Goal: Task Accomplishment & Management: Use online tool/utility

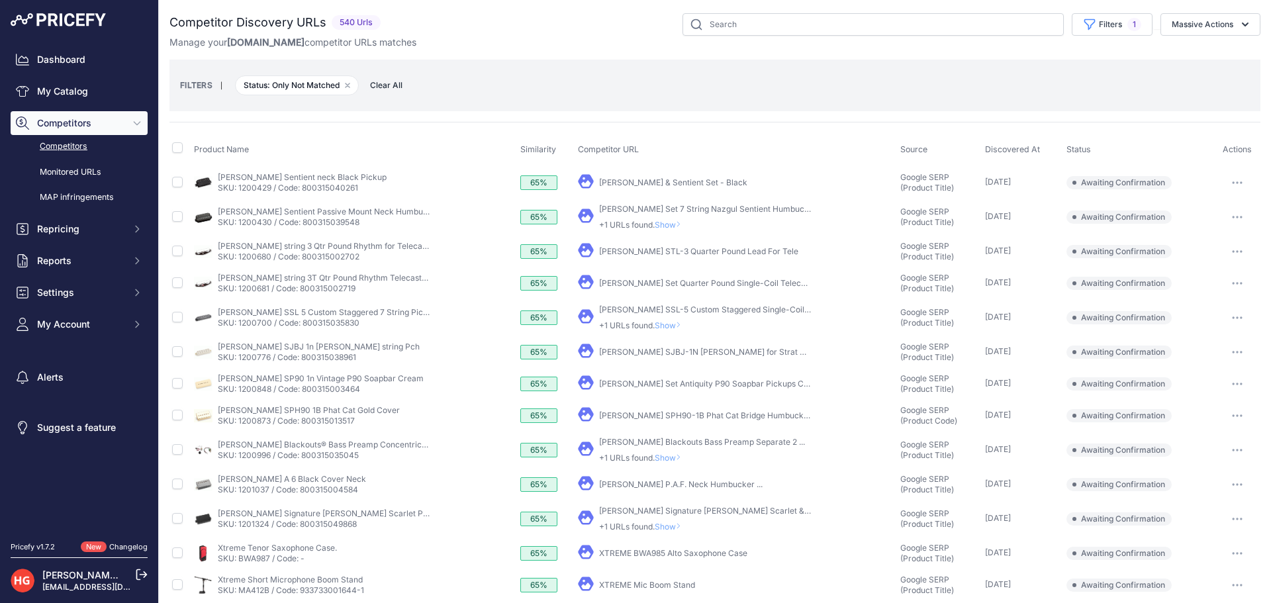
scroll to position [286, 0]
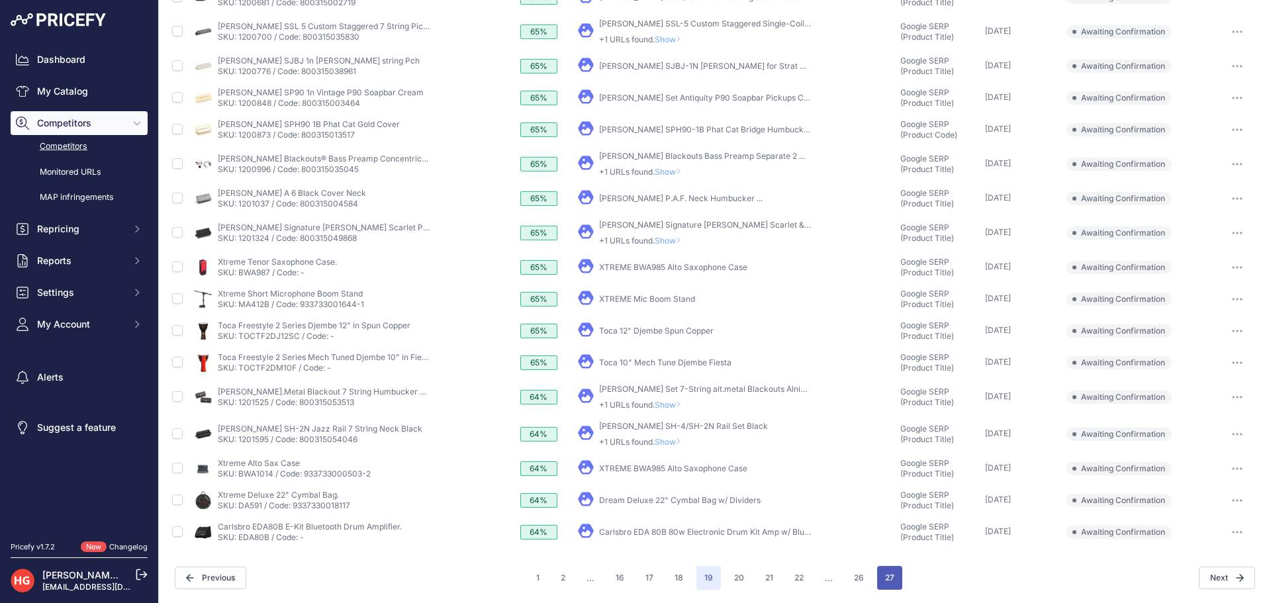
click at [879, 571] on button "27" at bounding box center [889, 578] width 25 height 24
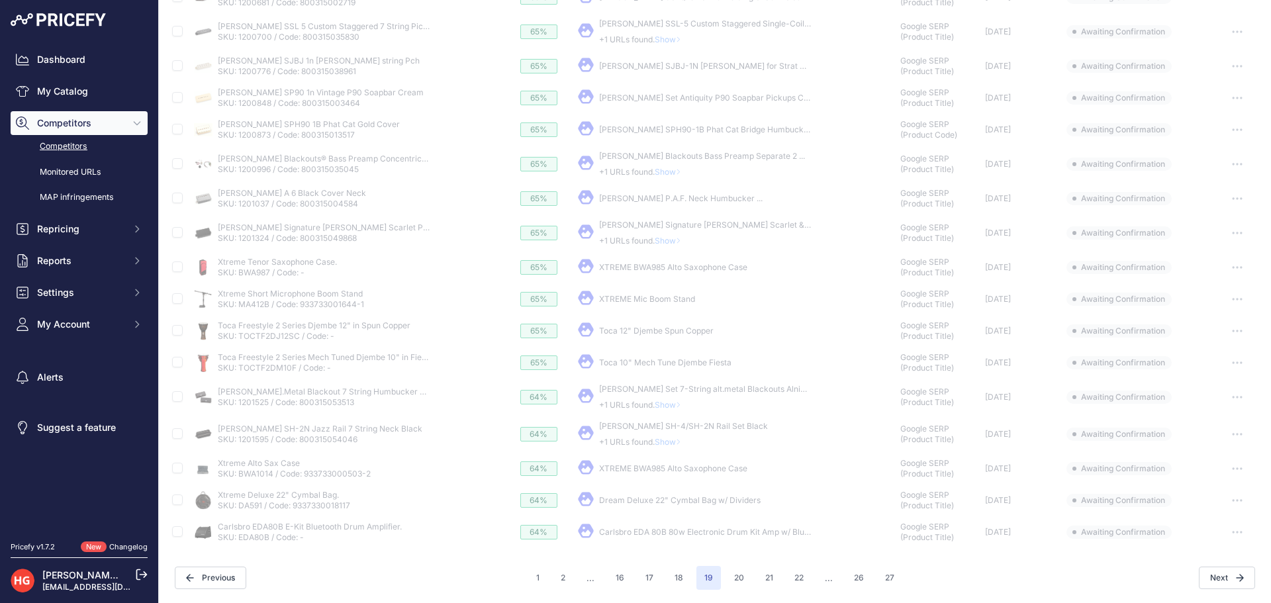
scroll to position [0, 0]
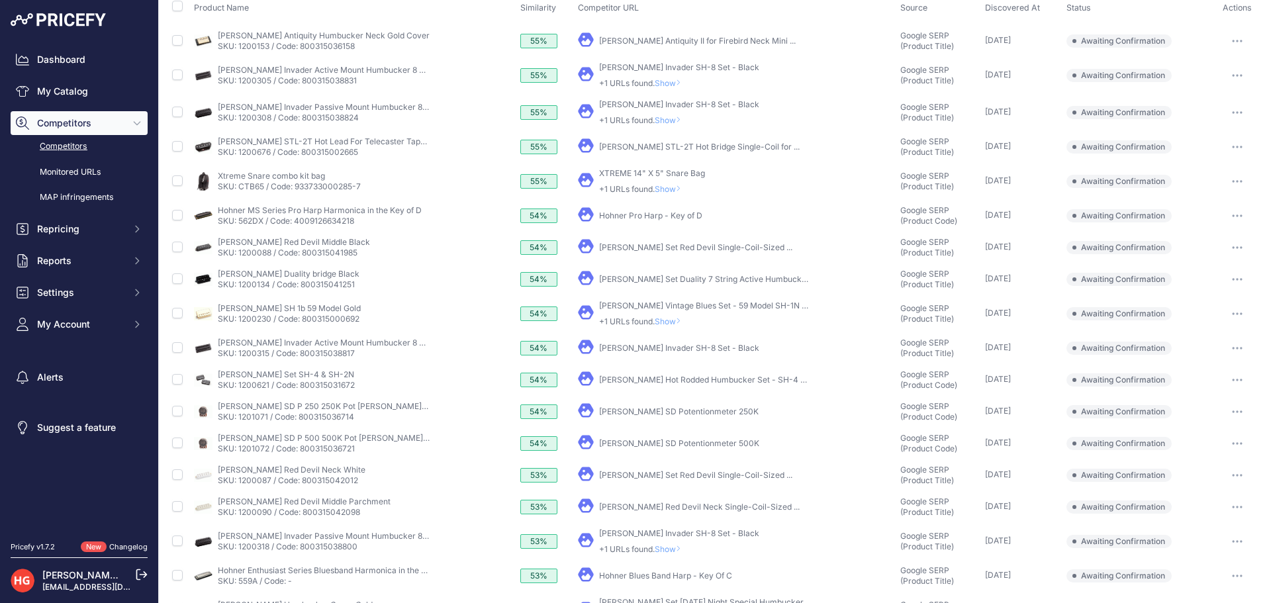
scroll to position [286, 0]
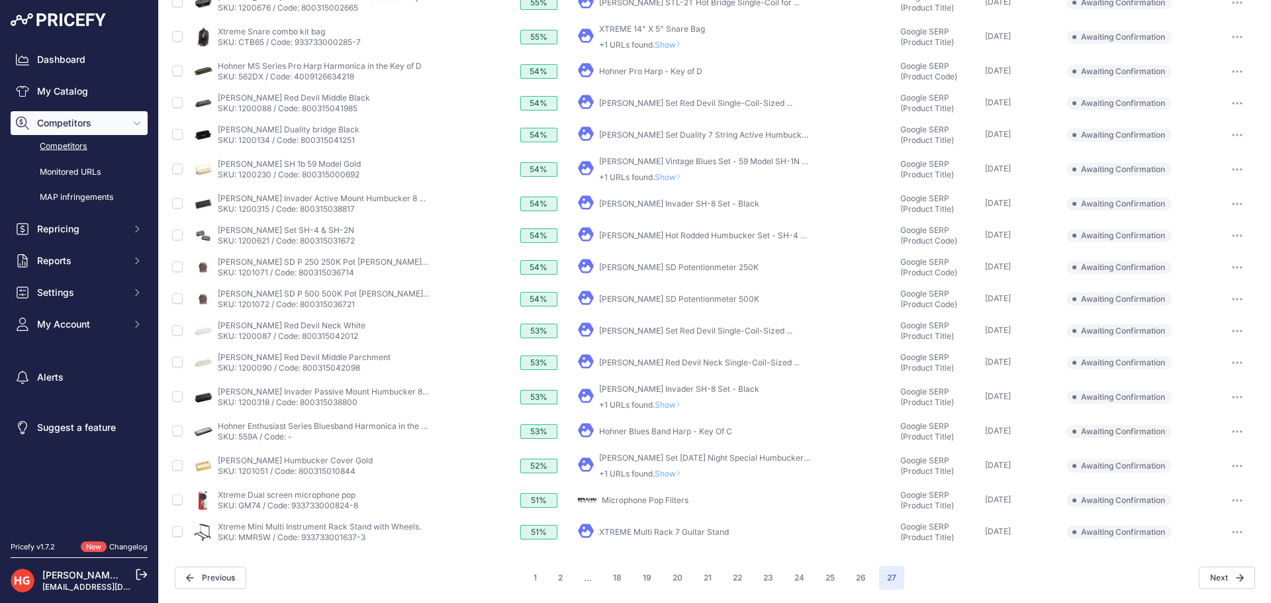
click at [636, 532] on link "XTREME Multi Rack 7 Guitar Stand" at bounding box center [664, 532] width 130 height 10
drag, startPoint x: 1232, startPoint y: 538, endPoint x: 1231, endPoint y: 547, distance: 9.3
click at [1232, 540] on button "button" at bounding box center [1237, 532] width 26 height 19
click at [0, 0] on button "Exclude match" at bounding box center [0, 0] width 0 height 0
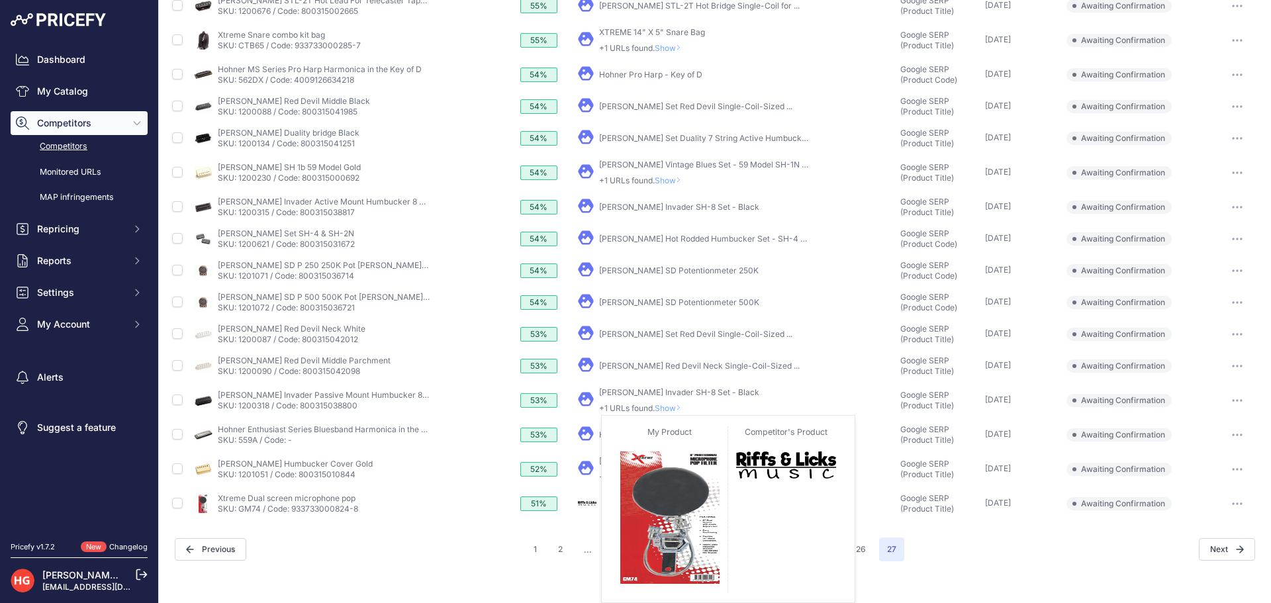
scroll to position [254, 0]
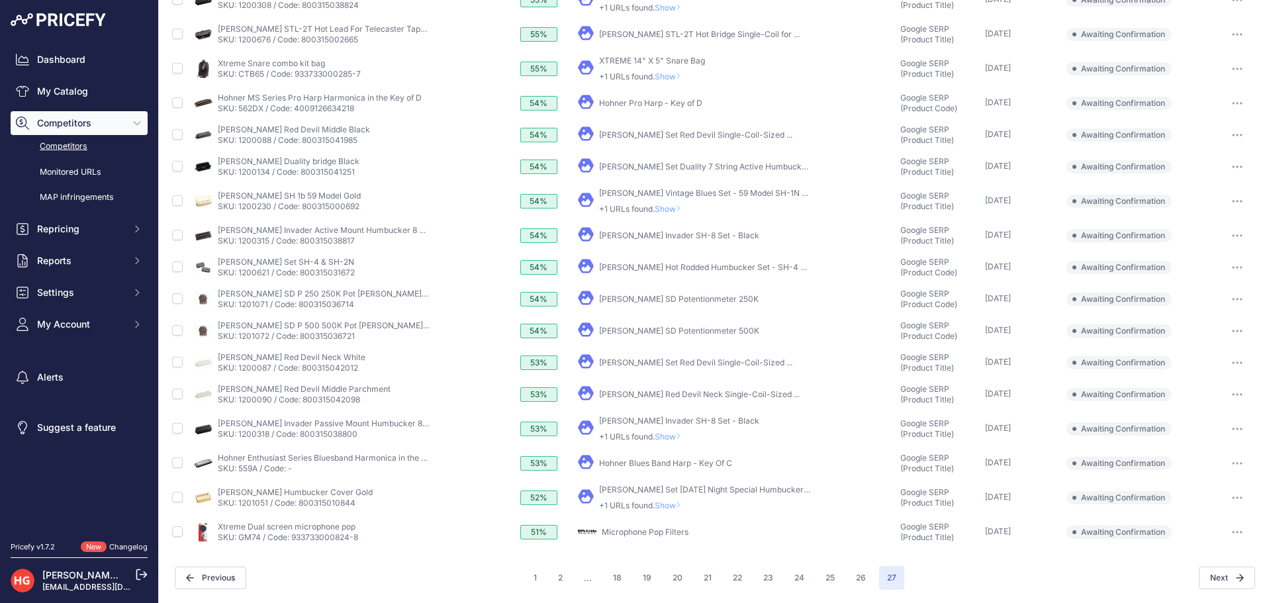
click at [1224, 532] on button "button" at bounding box center [1237, 532] width 26 height 19
click at [0, 0] on button "Exclude match" at bounding box center [0, 0] width 0 height 0
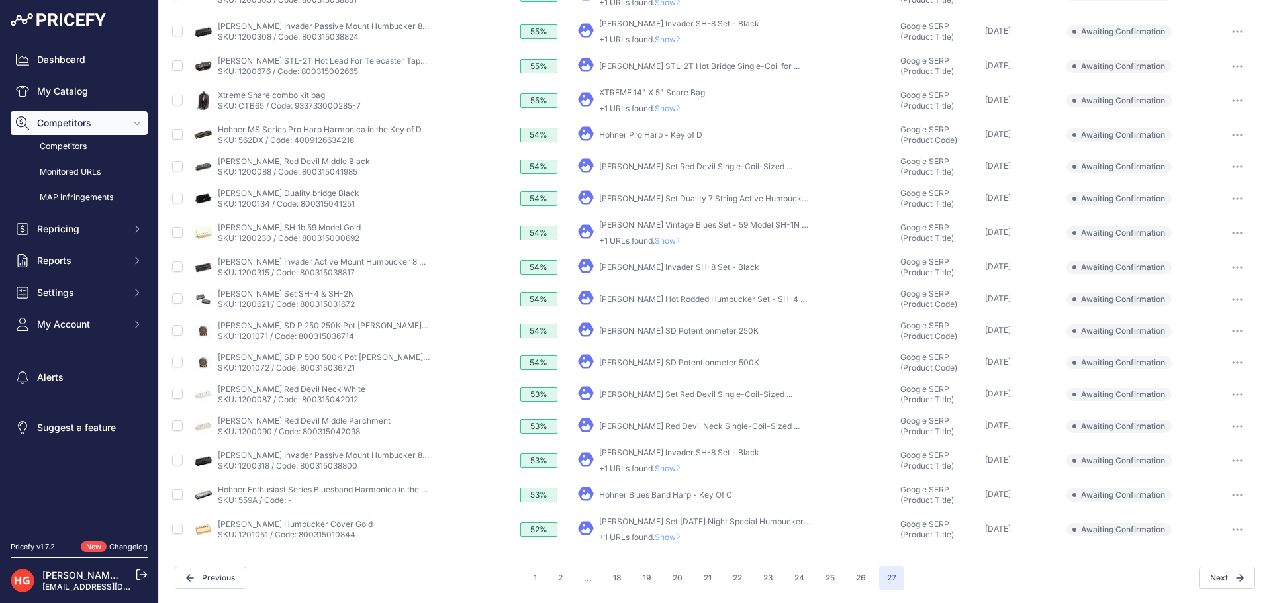
scroll to position [222, 0]
click at [661, 540] on span "Show" at bounding box center [671, 537] width 32 height 10
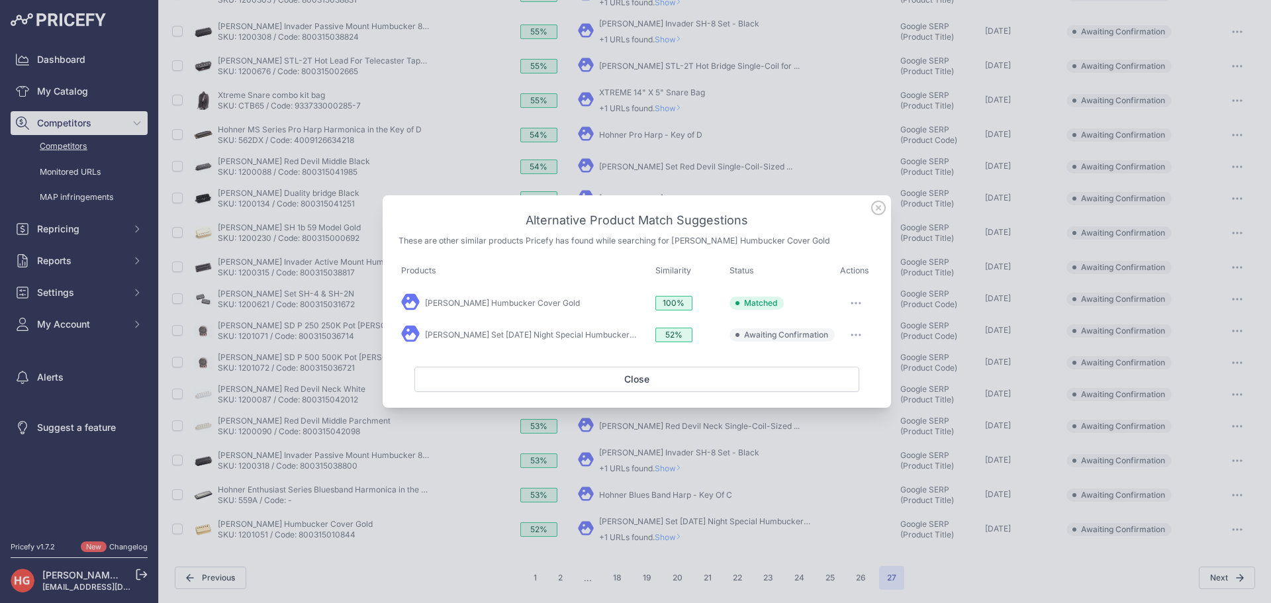
click at [857, 330] on button "button" at bounding box center [856, 335] width 26 height 19
click at [850, 389] on span "Exclude match" at bounding box center [826, 389] width 56 height 10
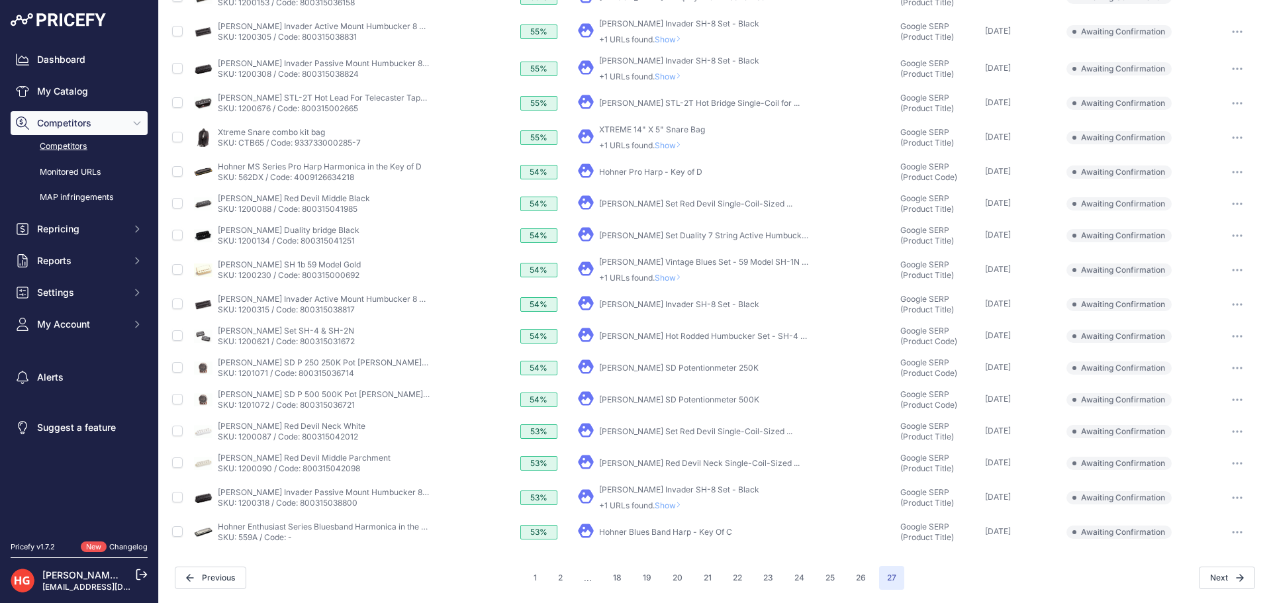
scroll to position [185, 0]
click at [687, 536] on link "Hohner Blues Band Harp - Key Of C" at bounding box center [665, 532] width 133 height 10
click at [1228, 528] on button "button" at bounding box center [1237, 532] width 26 height 19
click at [0, 0] on button "Exclude match" at bounding box center [0, 0] width 0 height 0
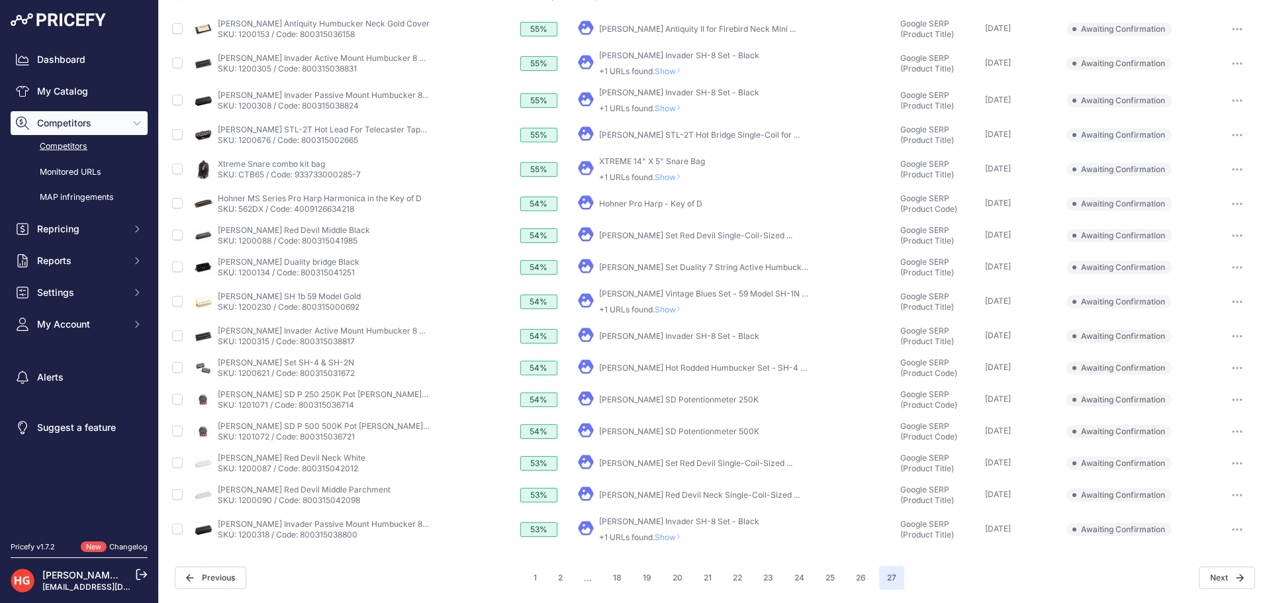
scroll to position [154, 0]
click at [675, 538] on span "Show" at bounding box center [671, 537] width 32 height 10
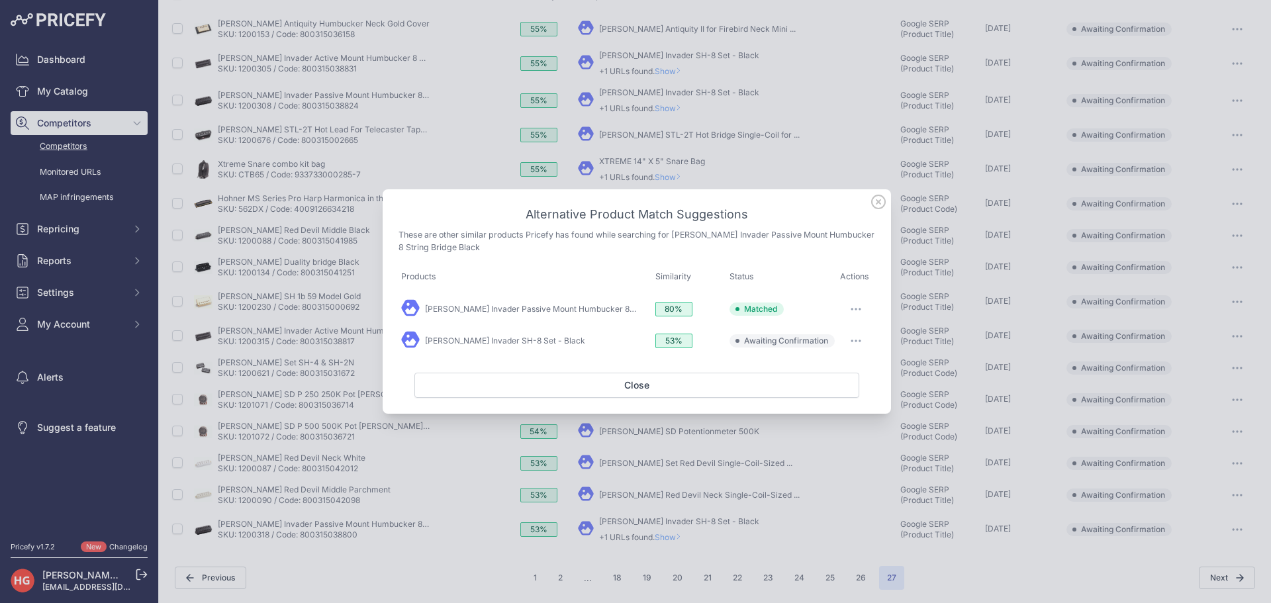
click at [859, 338] on button "button" at bounding box center [856, 341] width 26 height 19
click at [853, 393] on button "Exclude match" at bounding box center [830, 395] width 85 height 21
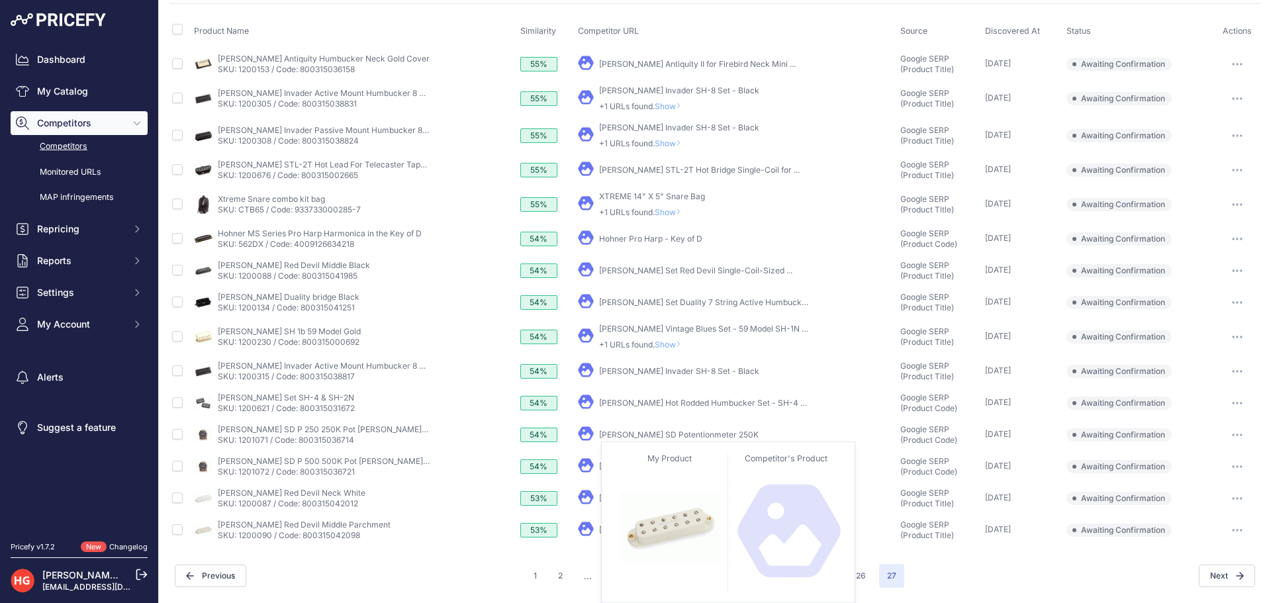
scroll to position [117, 0]
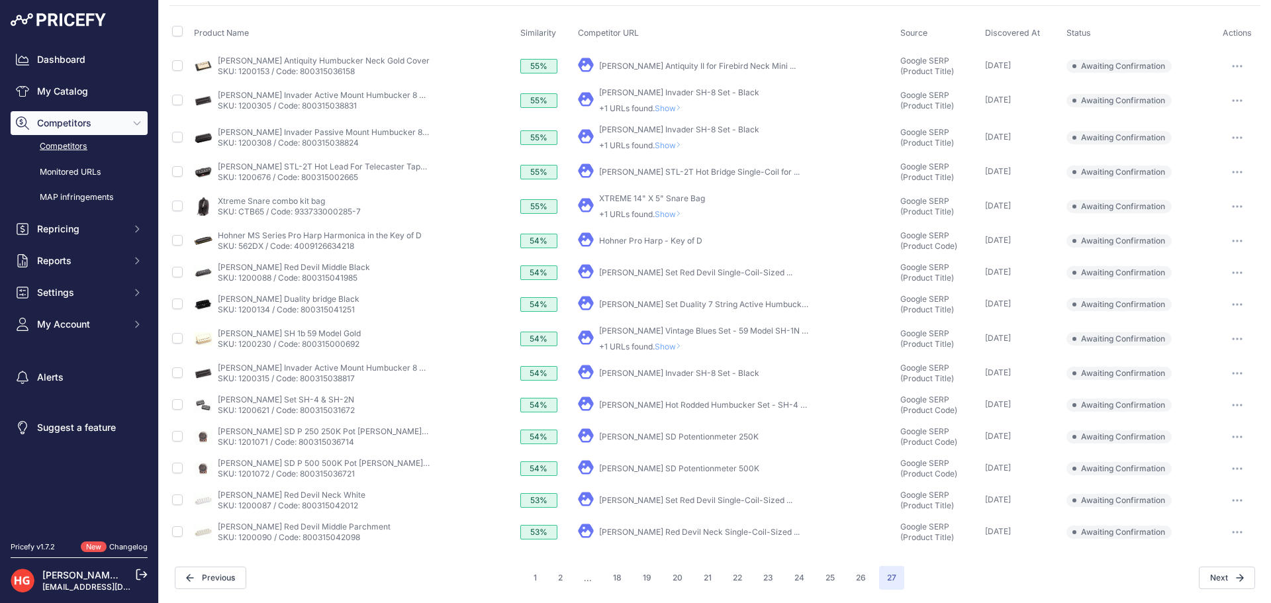
click at [608, 528] on link "[PERSON_NAME] Red Devil Neck Single-Coil-Sized ..." at bounding box center [699, 532] width 201 height 10
click at [1231, 534] on button "button" at bounding box center [1237, 532] width 26 height 19
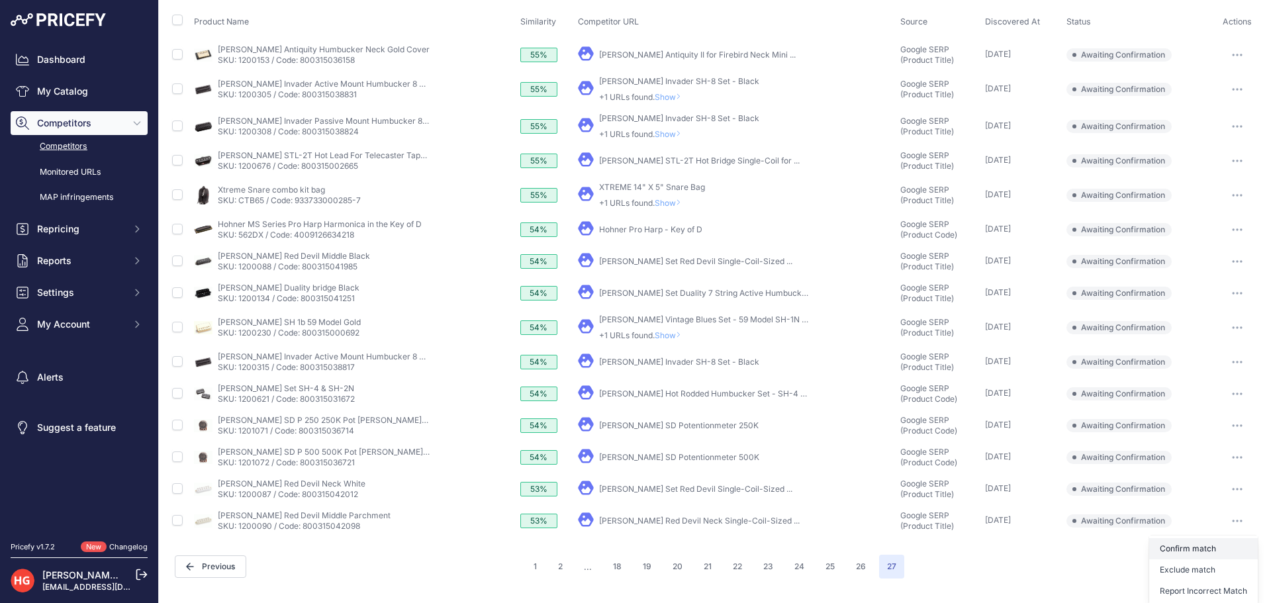
scroll to position [129, 0]
click at [0, 0] on button "Exclude match" at bounding box center [0, 0] width 0 height 0
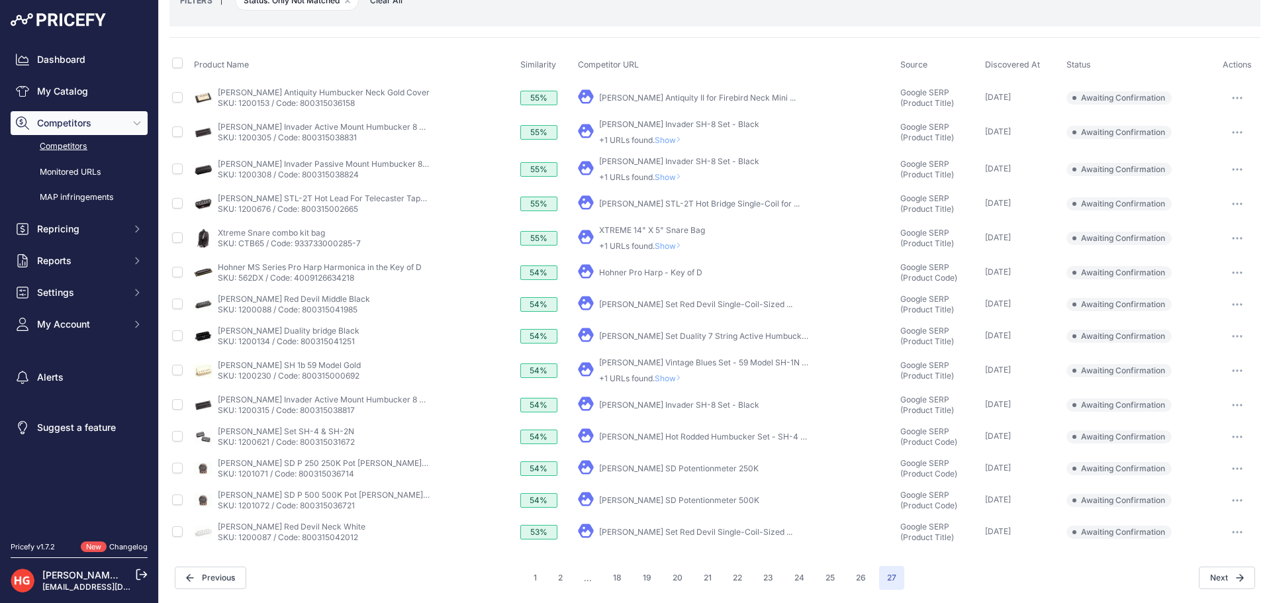
scroll to position [85, 0]
click at [653, 534] on link "[PERSON_NAME] Set Red Devil Single-Coil-Sized ..." at bounding box center [695, 532] width 193 height 10
click at [1224, 529] on button "button" at bounding box center [1237, 532] width 26 height 19
click at [0, 0] on button "Exclude match" at bounding box center [0, 0] width 0 height 0
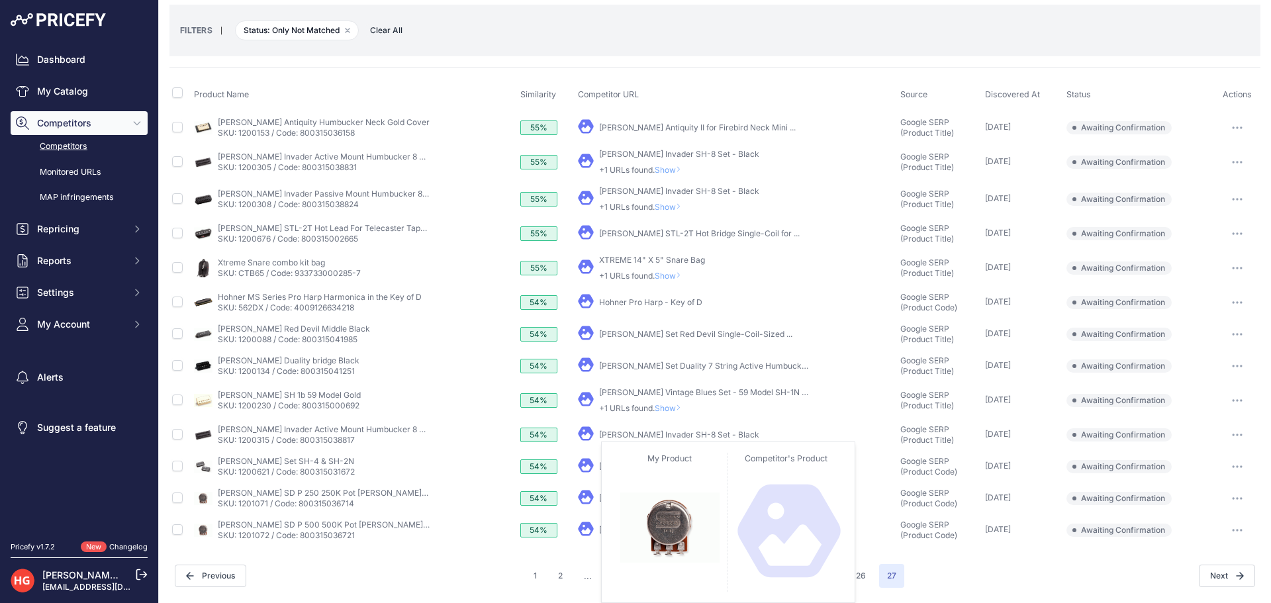
scroll to position [53, 0]
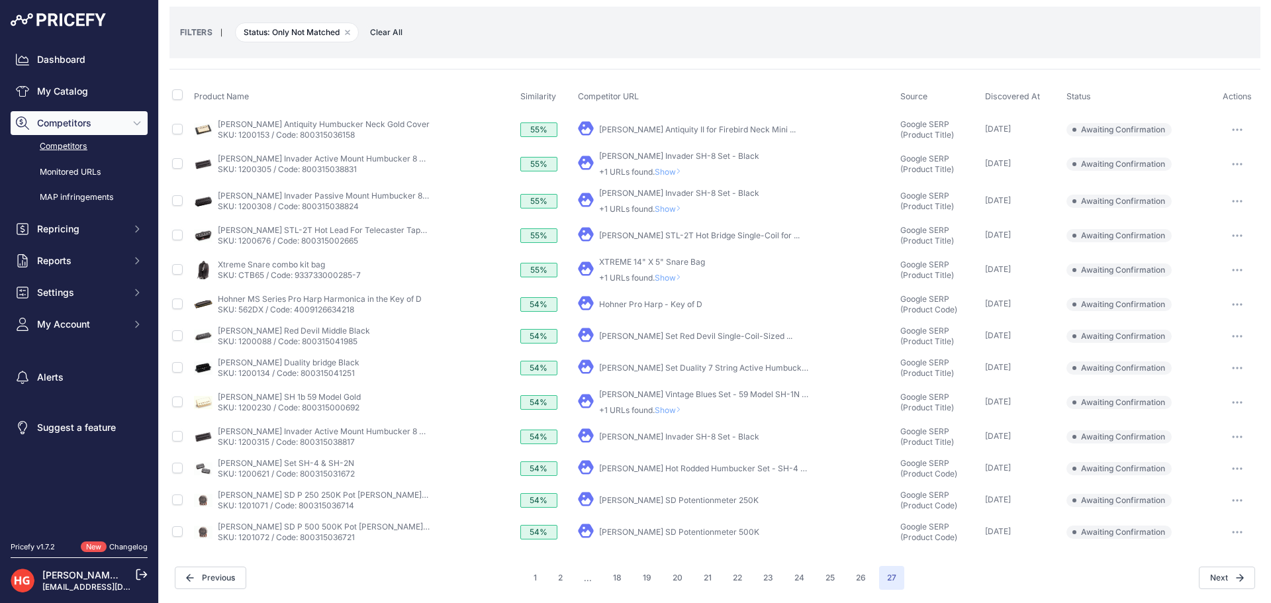
click at [638, 536] on link "[PERSON_NAME] SD Potentionmeter 500K" at bounding box center [679, 532] width 160 height 10
click at [1232, 531] on icon "button" at bounding box center [1237, 532] width 11 height 3
click at [0, 0] on button "Confirm match" at bounding box center [0, 0] width 0 height 0
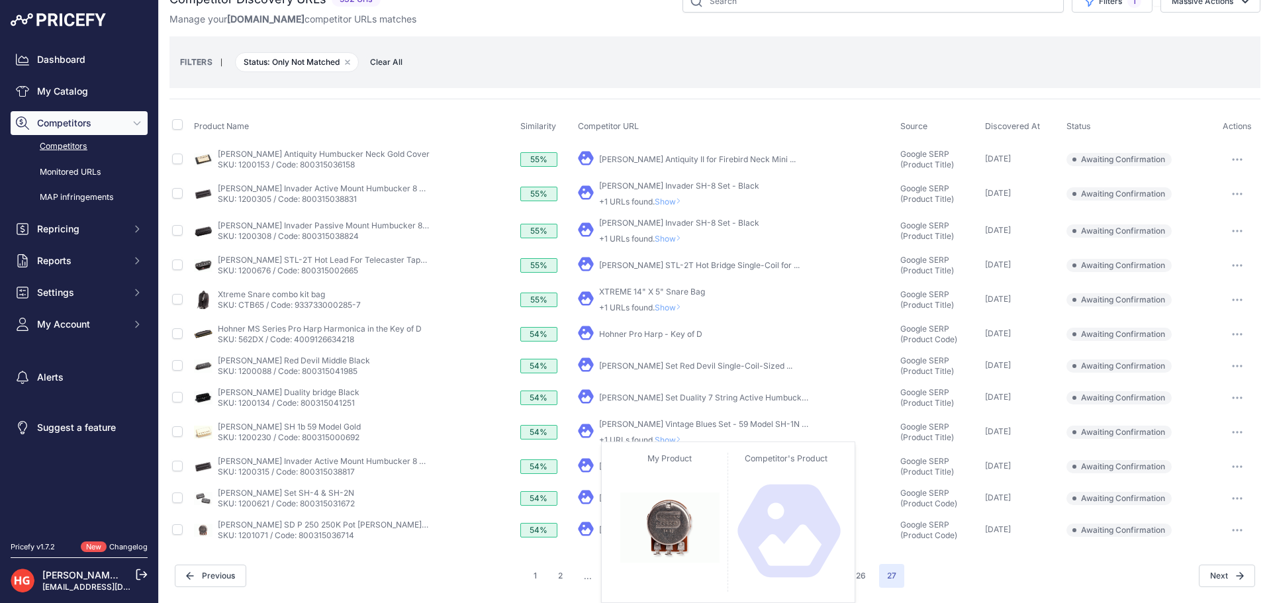
scroll to position [21, 0]
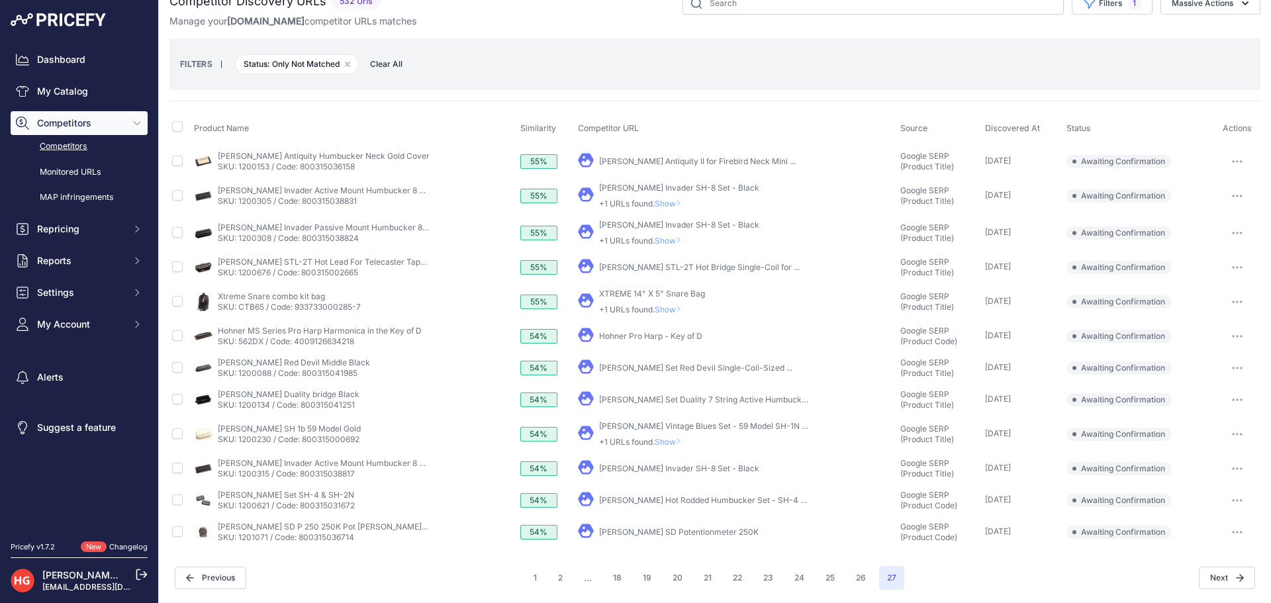
click at [622, 532] on link "[PERSON_NAME] SD Potentionmeter 250K" at bounding box center [679, 532] width 160 height 10
click at [1233, 524] on button "button" at bounding box center [1237, 532] width 26 height 19
click at [0, 0] on button "Confirm match" at bounding box center [0, 0] width 0 height 0
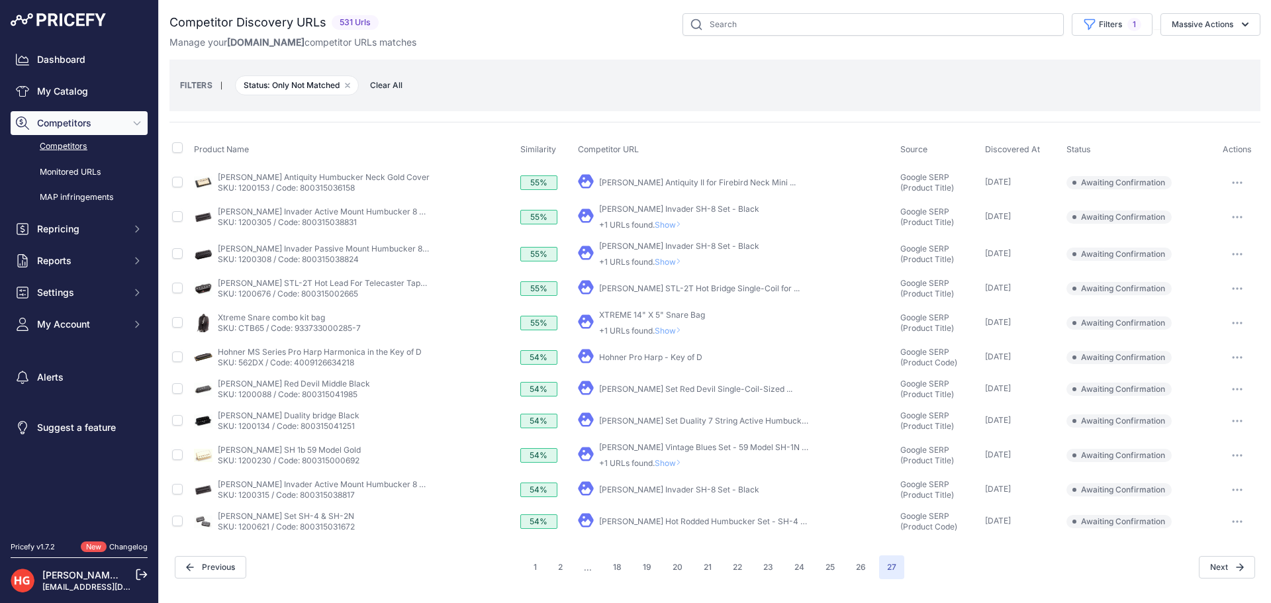
scroll to position [0, 0]
click at [656, 523] on link "[PERSON_NAME] Hot Rodded Humbucker Set - SH-4 & ..." at bounding box center [706, 521] width 215 height 10
click at [1230, 524] on button "button" at bounding box center [1237, 521] width 26 height 19
click at [0, 0] on button "Confirm match" at bounding box center [0, 0] width 0 height 0
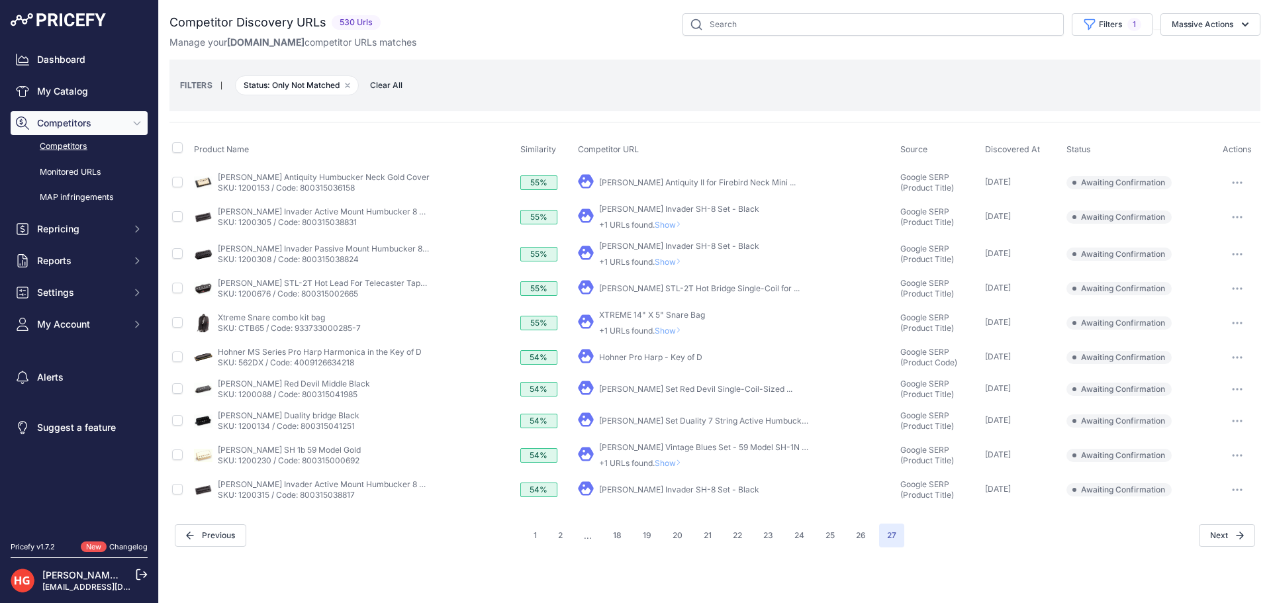
click at [646, 492] on link "[PERSON_NAME] Invader SH-8 Set - Black" at bounding box center [679, 490] width 160 height 10
drag, startPoint x: 1234, startPoint y: 494, endPoint x: 1241, endPoint y: 500, distance: 8.9
click at [1235, 495] on button "button" at bounding box center [1237, 490] width 26 height 19
click at [0, 0] on button "Exclude match" at bounding box center [0, 0] width 0 height 0
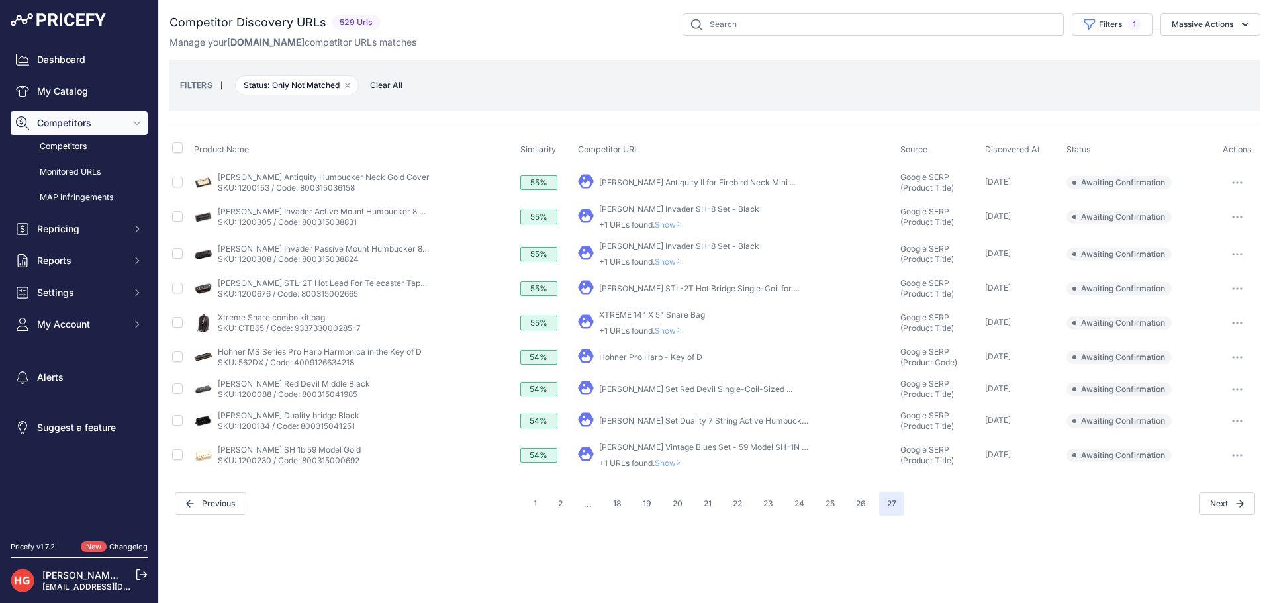
click at [667, 456] on div "[PERSON_NAME] Vintage Blues Set - 59 Model SH-1N & ... +1 URLs found. Show" at bounding box center [705, 455] width 212 height 26
click at [668, 456] on div "[PERSON_NAME] Vintage Blues Set - 59 Model SH-1N & ... +1 URLs found. Show" at bounding box center [705, 455] width 212 height 26
click at [668, 458] on span "Show" at bounding box center [671, 463] width 32 height 10
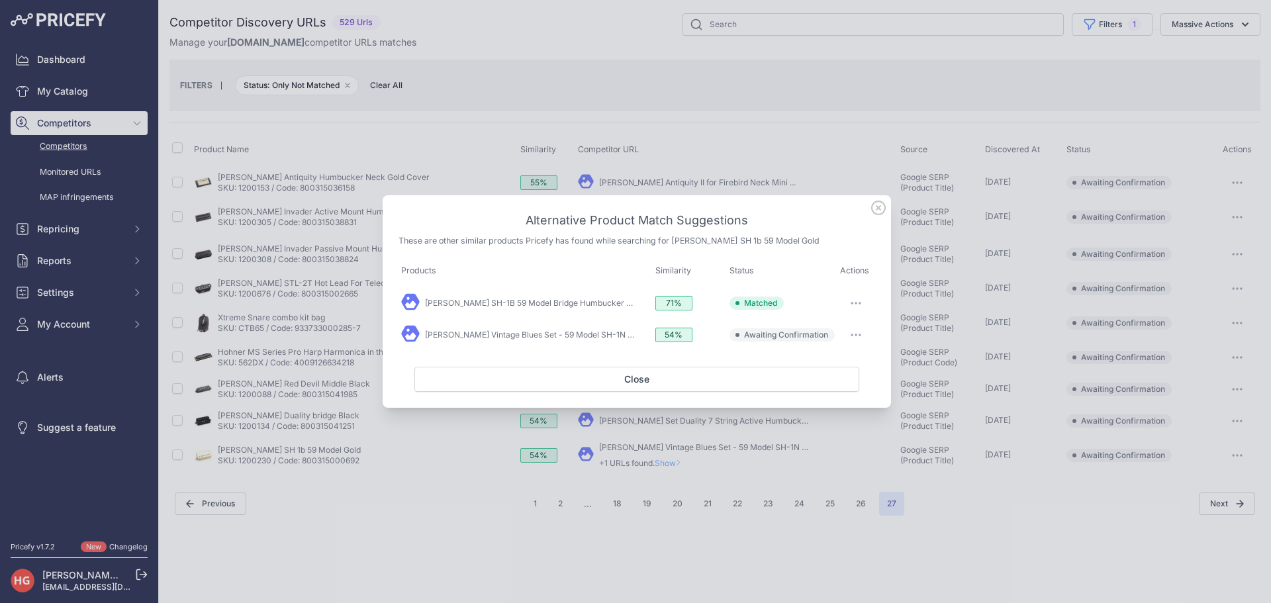
click at [860, 336] on button "button" at bounding box center [856, 335] width 26 height 19
click at [860, 379] on button "Exclude match" at bounding box center [830, 389] width 85 height 21
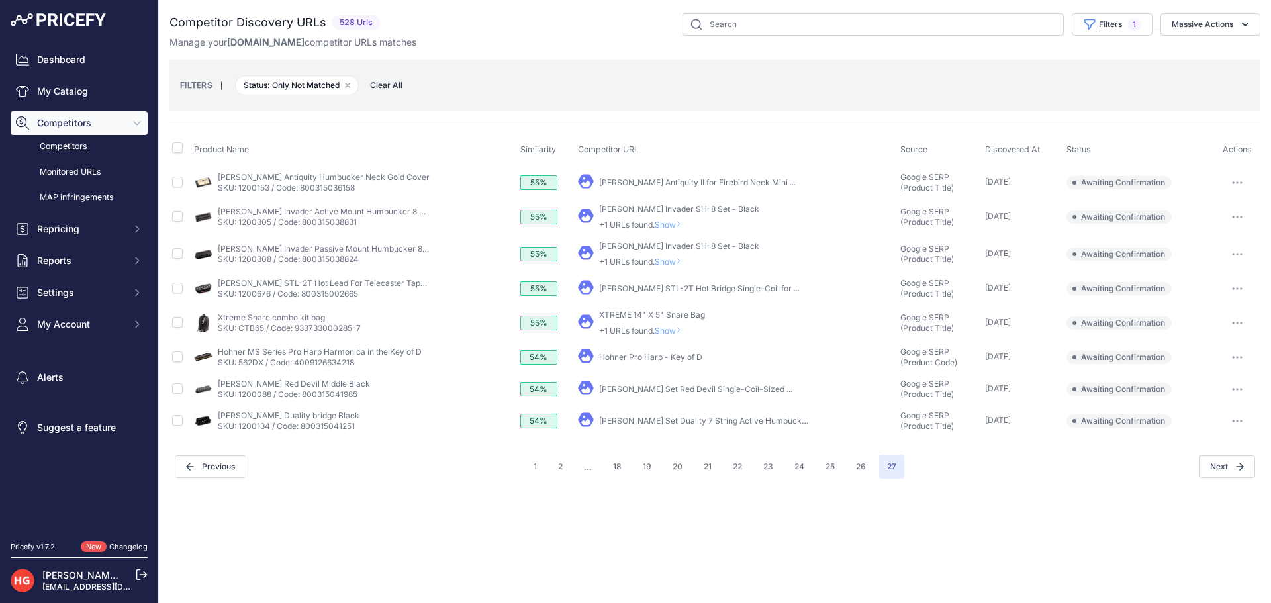
click at [661, 420] on link "[PERSON_NAME] Set Duality 7 String Active Humbuckers ..." at bounding box center [710, 421] width 222 height 10
click at [1233, 420] on icon "button" at bounding box center [1237, 421] width 11 height 3
click at [0, 0] on button "Exclude match" at bounding box center [0, 0] width 0 height 0
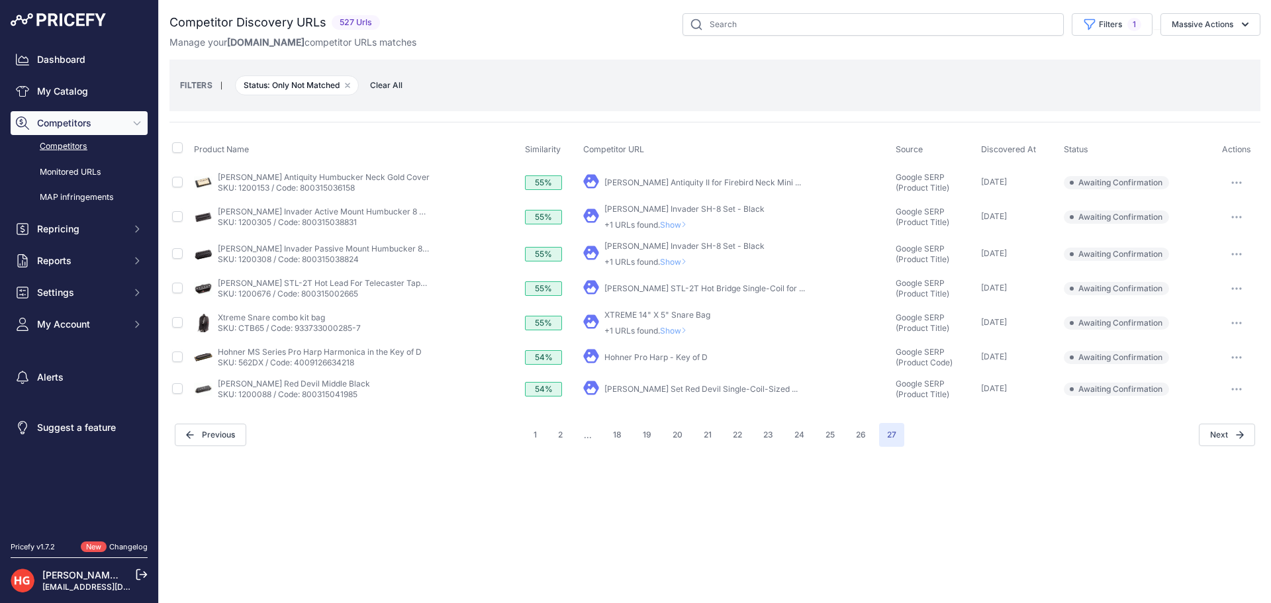
click at [689, 385] on link "[PERSON_NAME] Set Red Devil Single-Coil-Sized ..." at bounding box center [700, 389] width 193 height 10
click at [1247, 387] on button "button" at bounding box center [1237, 389] width 26 height 19
click at [0, 0] on button "Exclude match" at bounding box center [0, 0] width 0 height 0
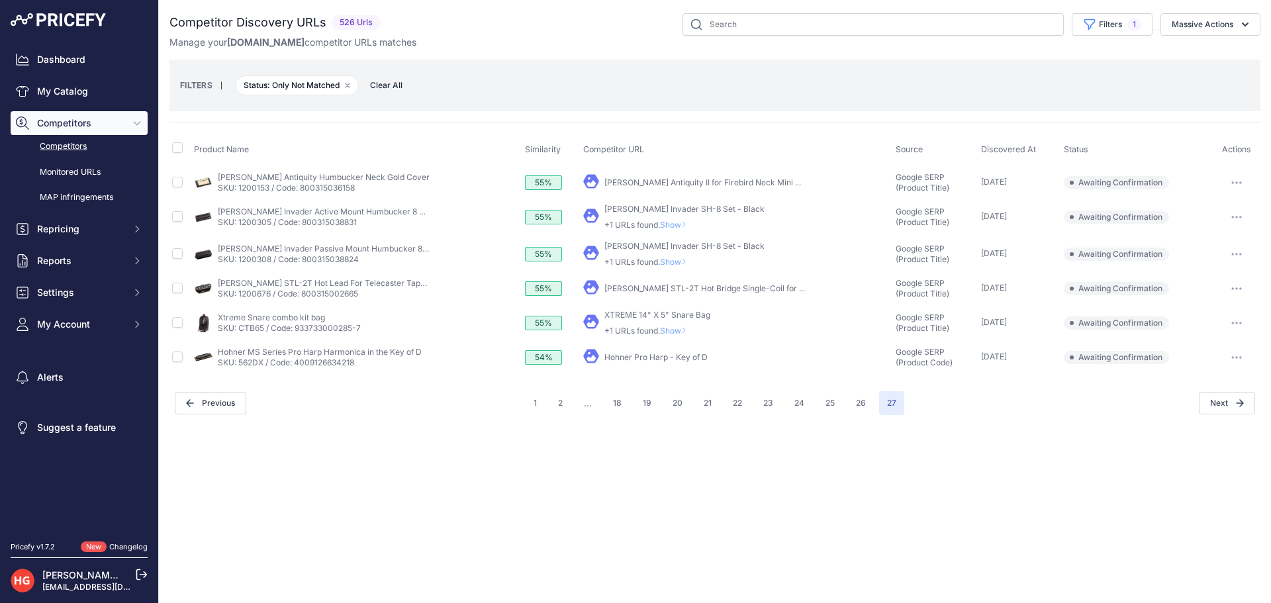
click at [623, 354] on link "Hohner Pro Harp - Key of D" at bounding box center [655, 357] width 103 height 10
click at [1235, 357] on icon "button" at bounding box center [1237, 357] width 11 height 3
click at [0, 0] on button "Confirm match" at bounding box center [0, 0] width 0 height 0
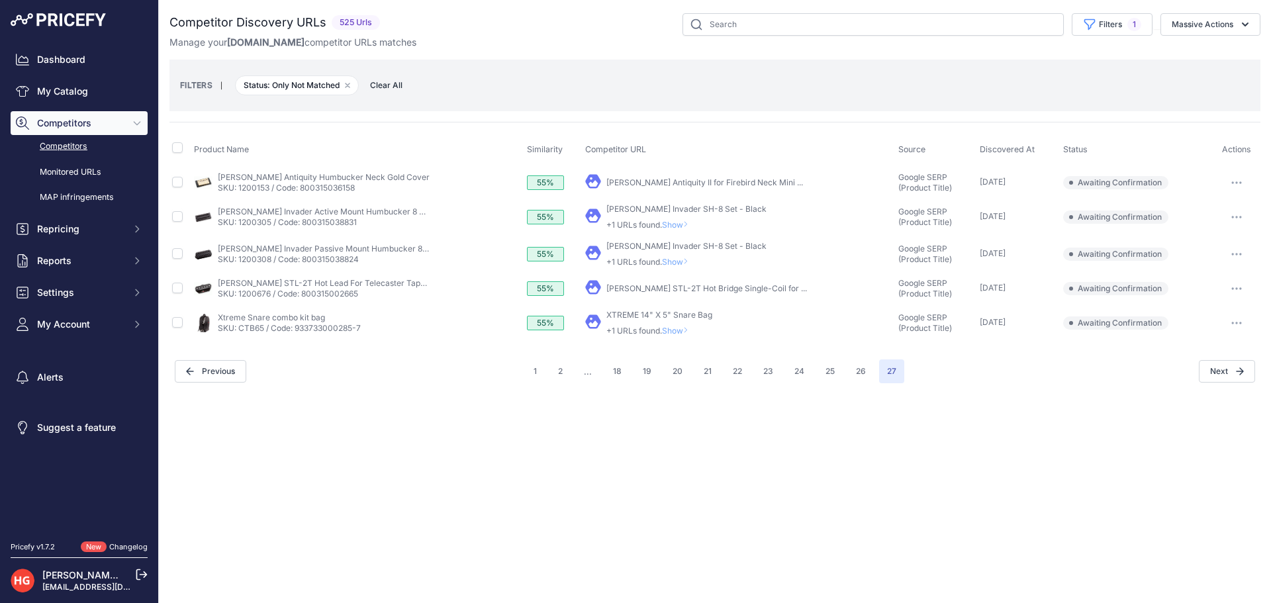
click at [673, 332] on span "Show" at bounding box center [678, 331] width 32 height 10
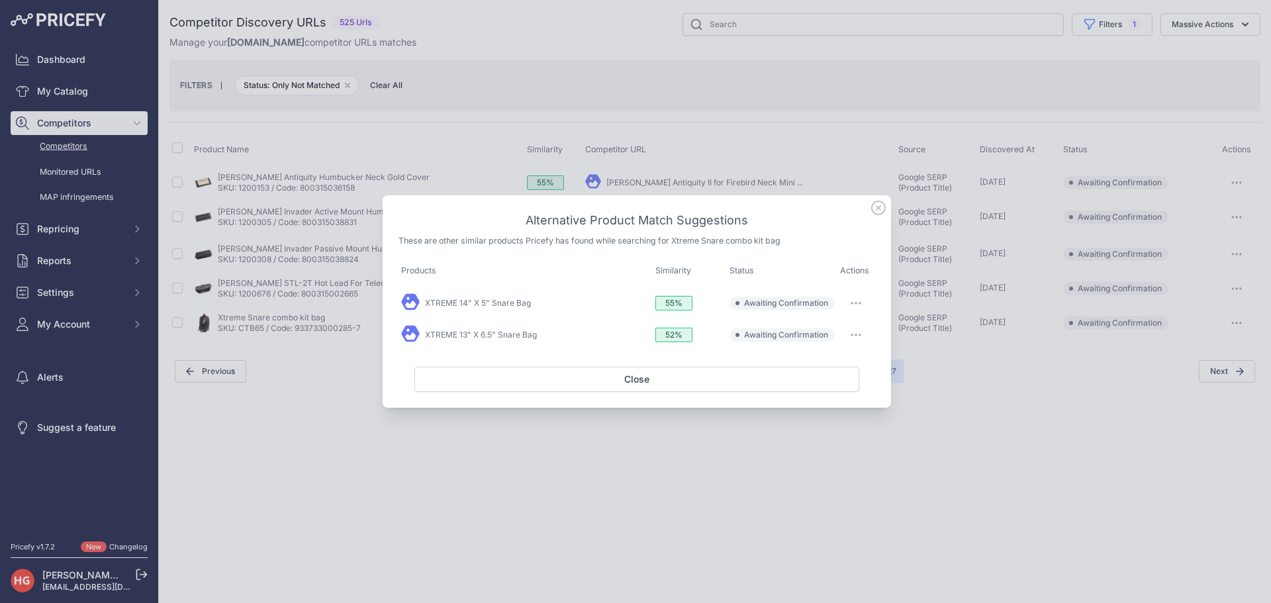
click at [856, 307] on button "button" at bounding box center [856, 303] width 26 height 19
click at [854, 319] on div "Match This" at bounding box center [830, 331] width 85 height 26
click at [851, 326] on button "button" at bounding box center [856, 335] width 26 height 19
click at [852, 308] on button "button" at bounding box center [856, 303] width 26 height 19
click at [853, 326] on button "Match This" at bounding box center [830, 330] width 85 height 21
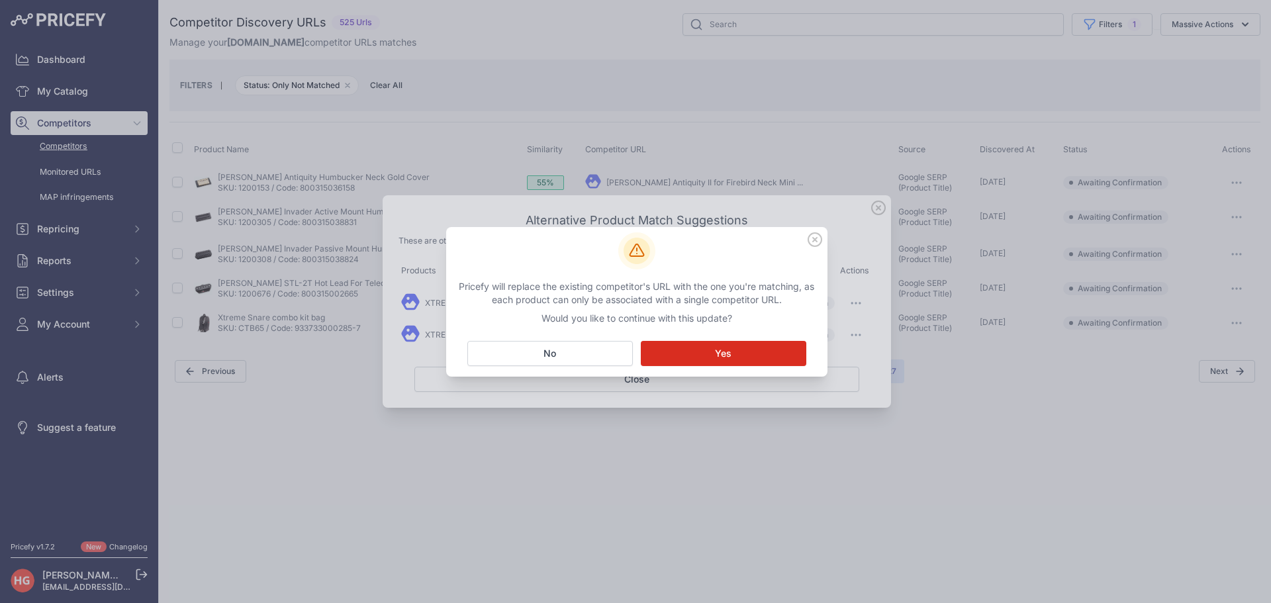
click at [733, 365] on button "Matching... Yes" at bounding box center [724, 353] width 166 height 25
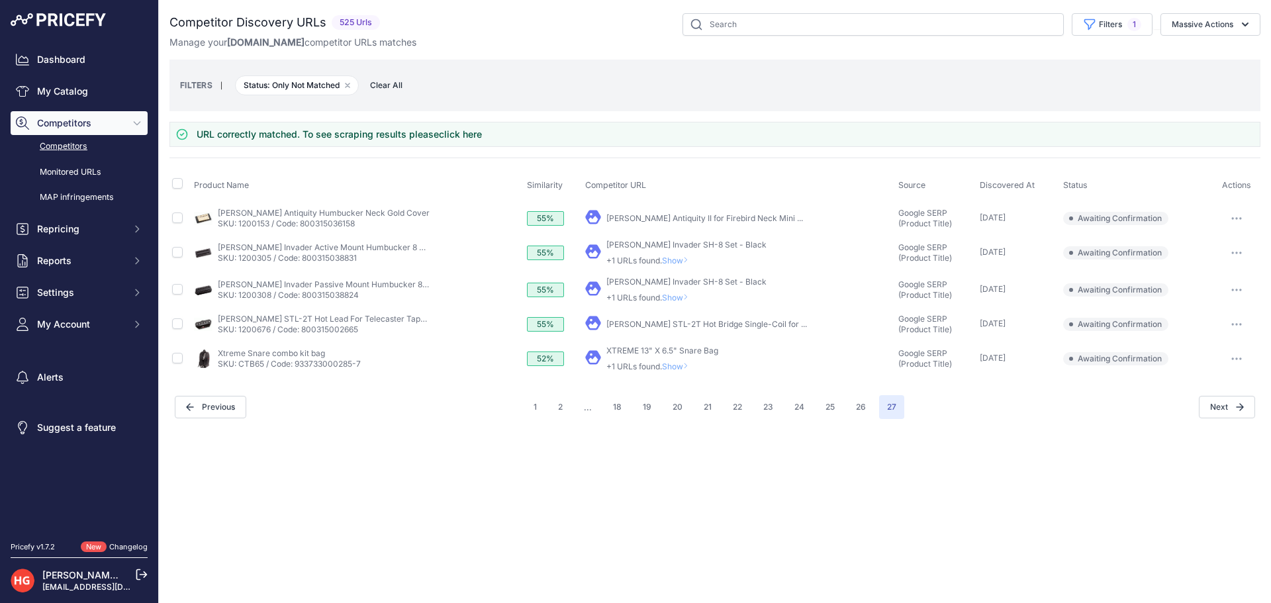
click at [689, 369] on icon at bounding box center [685, 366] width 5 height 8
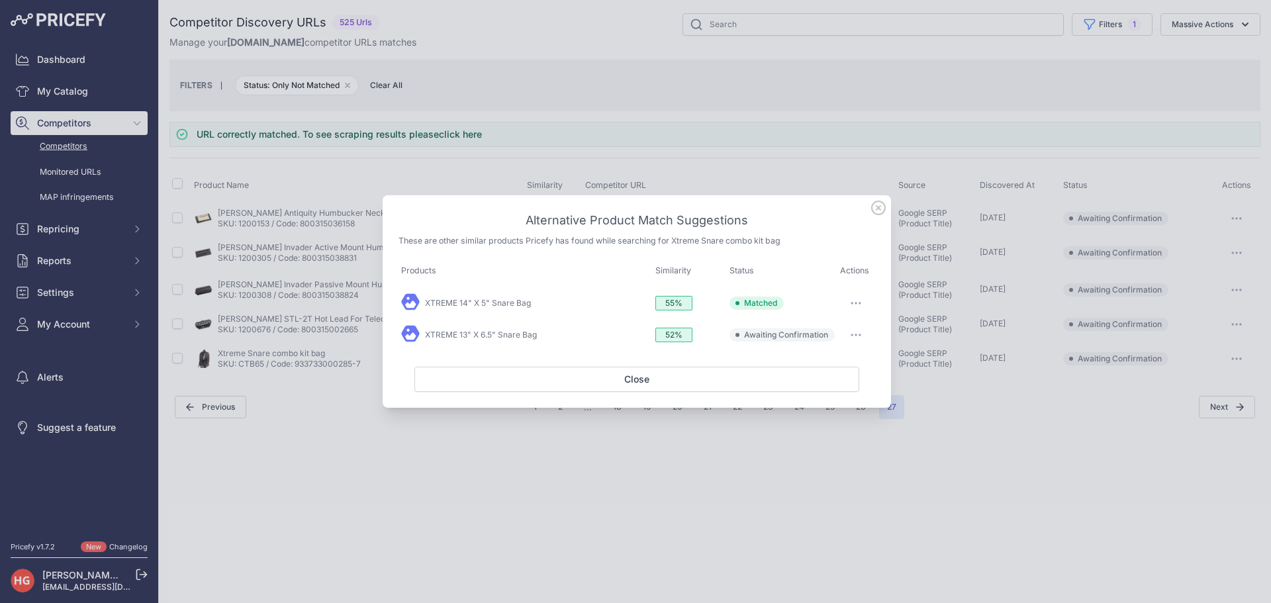
click at [847, 339] on button "button" at bounding box center [856, 335] width 26 height 19
click at [838, 390] on span "Exclude match" at bounding box center [826, 389] width 56 height 10
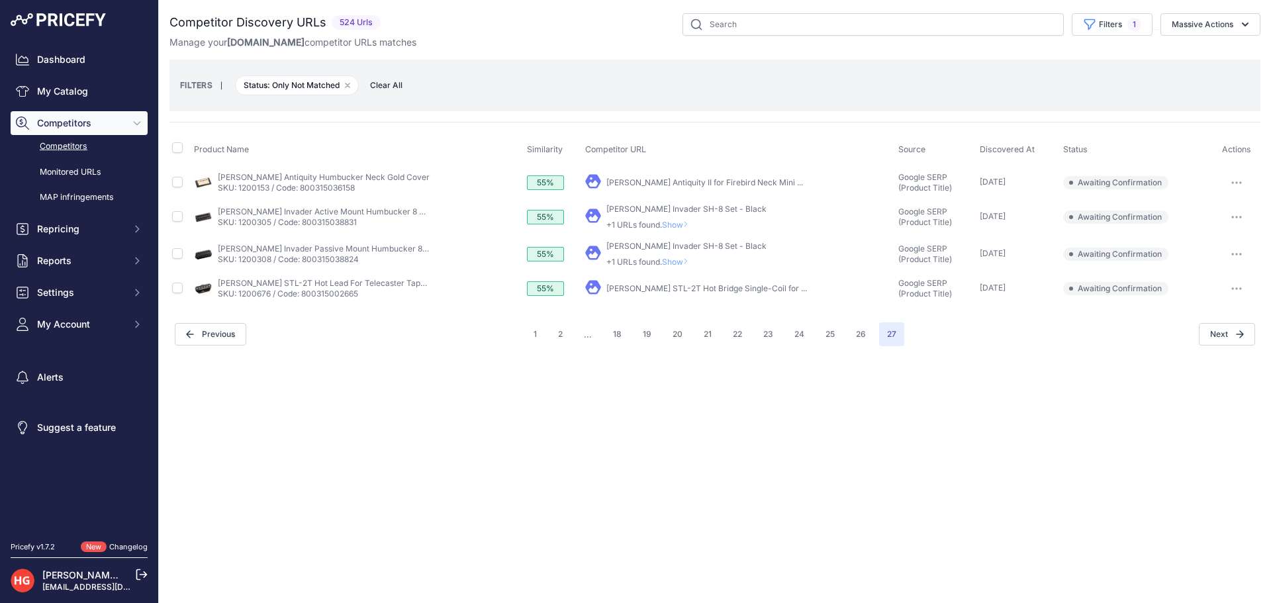
click at [653, 289] on link "[PERSON_NAME] STL-2T Hot Bridge Single-Coil for ..." at bounding box center [706, 288] width 201 height 10
drag, startPoint x: 1231, startPoint y: 293, endPoint x: 1212, endPoint y: 319, distance: 32.2
click at [1232, 294] on button "button" at bounding box center [1237, 288] width 26 height 19
click at [0, 0] on button "Confirm match" at bounding box center [0, 0] width 0 height 0
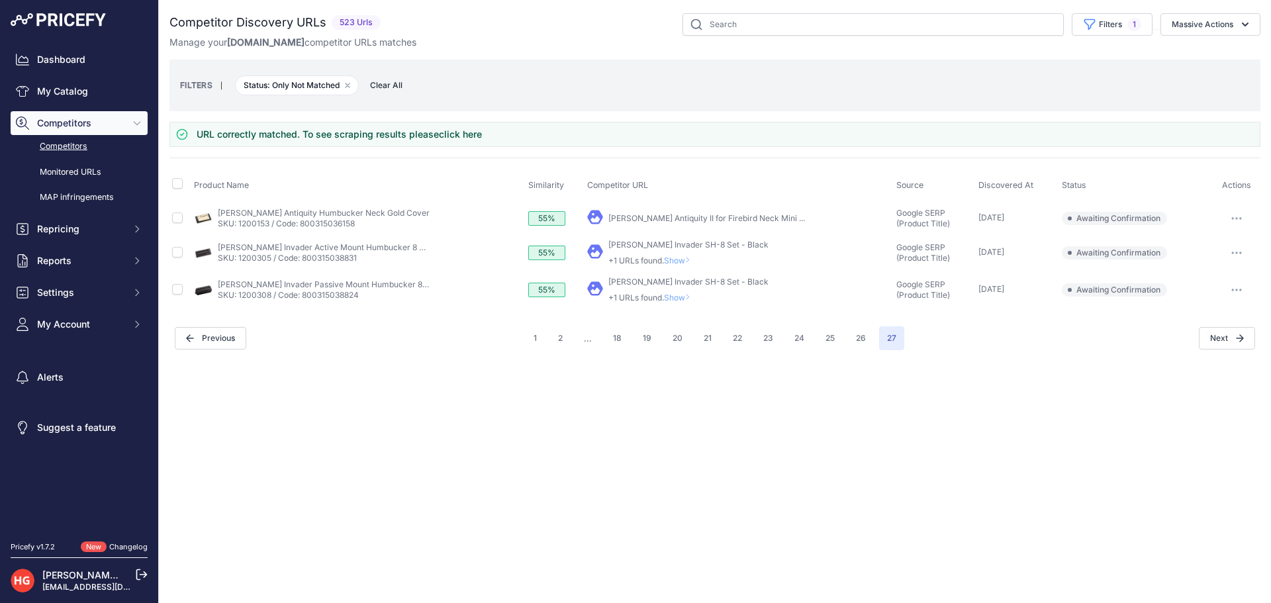
click at [674, 296] on span "Show" at bounding box center [680, 298] width 32 height 10
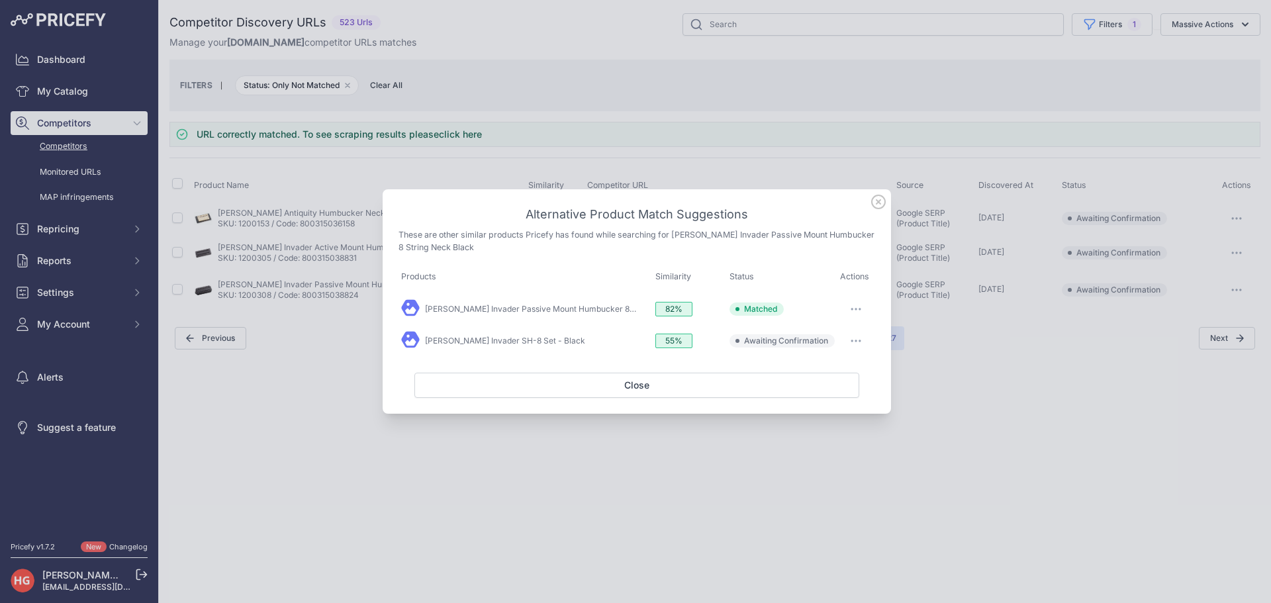
click at [854, 343] on button "button" at bounding box center [856, 341] width 26 height 19
click at [847, 390] on span "Exclude match" at bounding box center [826, 395] width 56 height 10
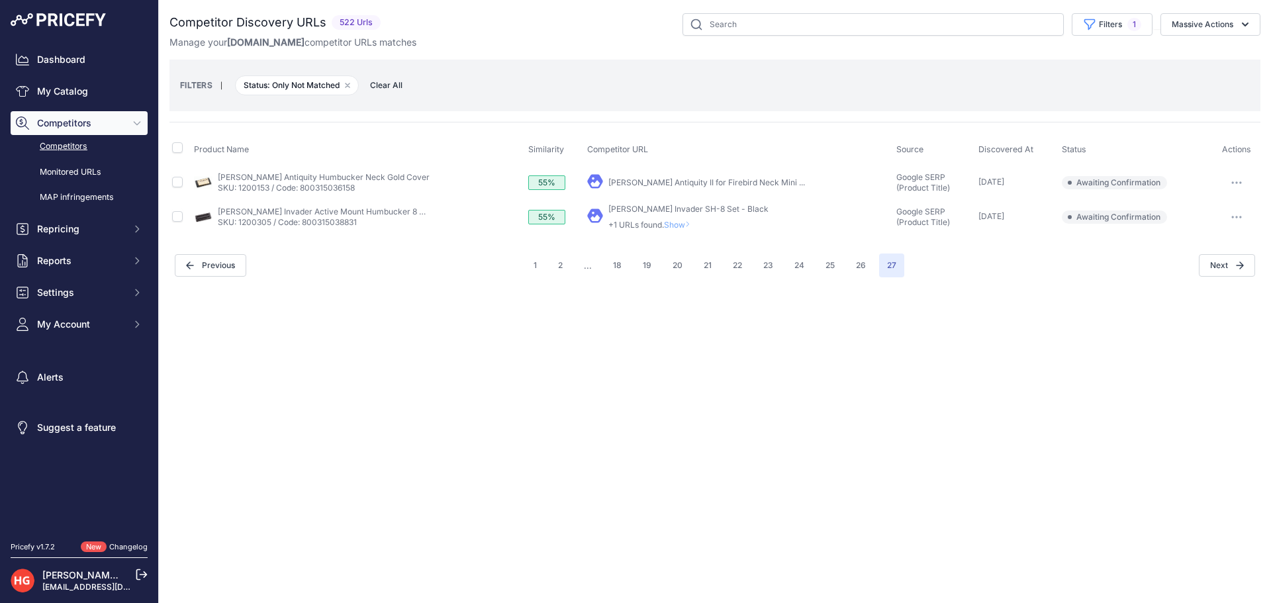
click at [681, 221] on span "Show" at bounding box center [680, 225] width 32 height 10
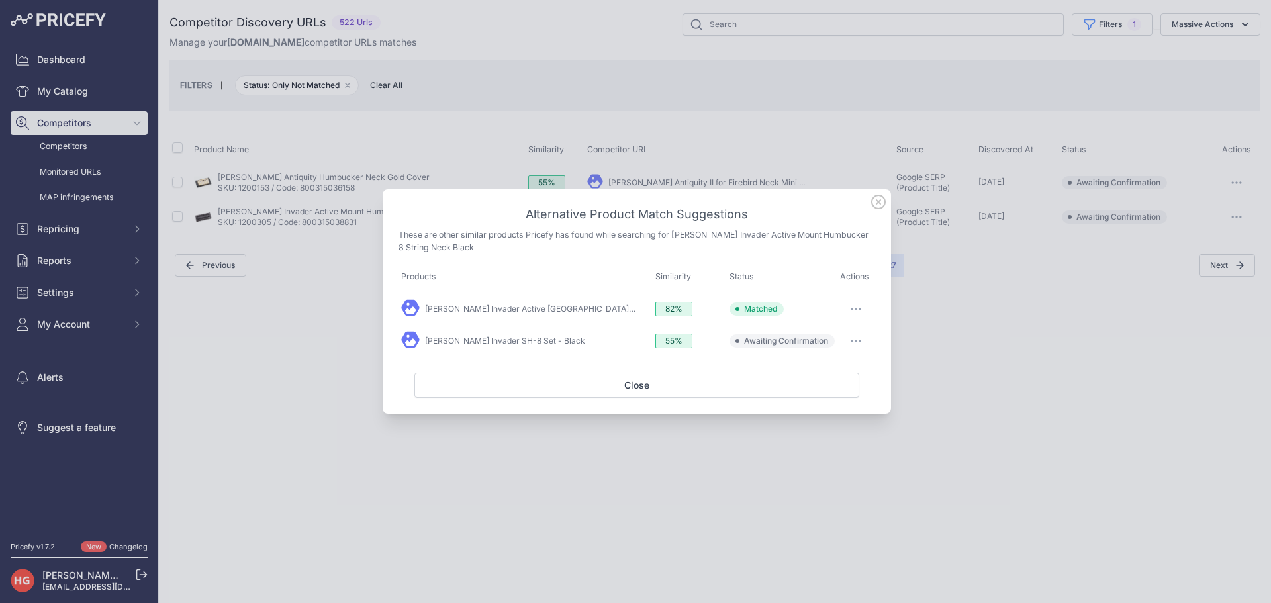
click at [869, 334] on button "button" at bounding box center [856, 341] width 26 height 19
drag, startPoint x: 854, startPoint y: 397, endPoint x: 861, endPoint y: 386, distance: 13.1
click at [855, 397] on button "Exclude match" at bounding box center [830, 395] width 85 height 21
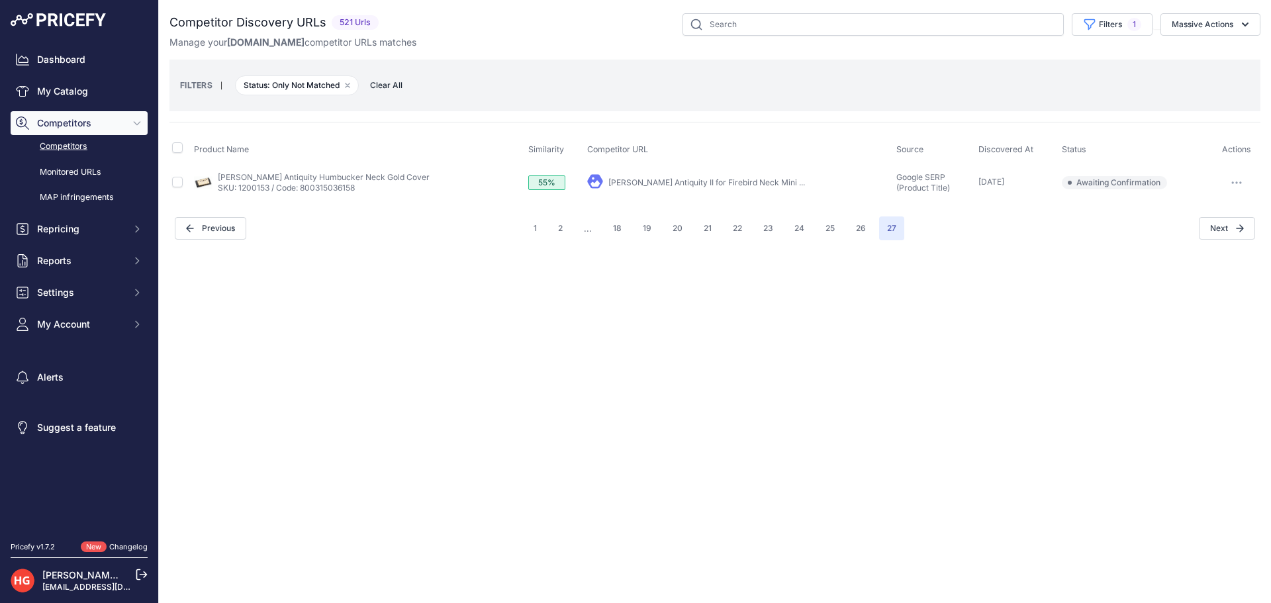
click at [753, 185] on link "[PERSON_NAME] Antiquity II for Firebird Neck Mini ..." at bounding box center [706, 182] width 197 height 10
click at [1224, 187] on button "button" at bounding box center [1237, 182] width 26 height 19
click at [1206, 235] on button "Exclude match" at bounding box center [1203, 231] width 109 height 21
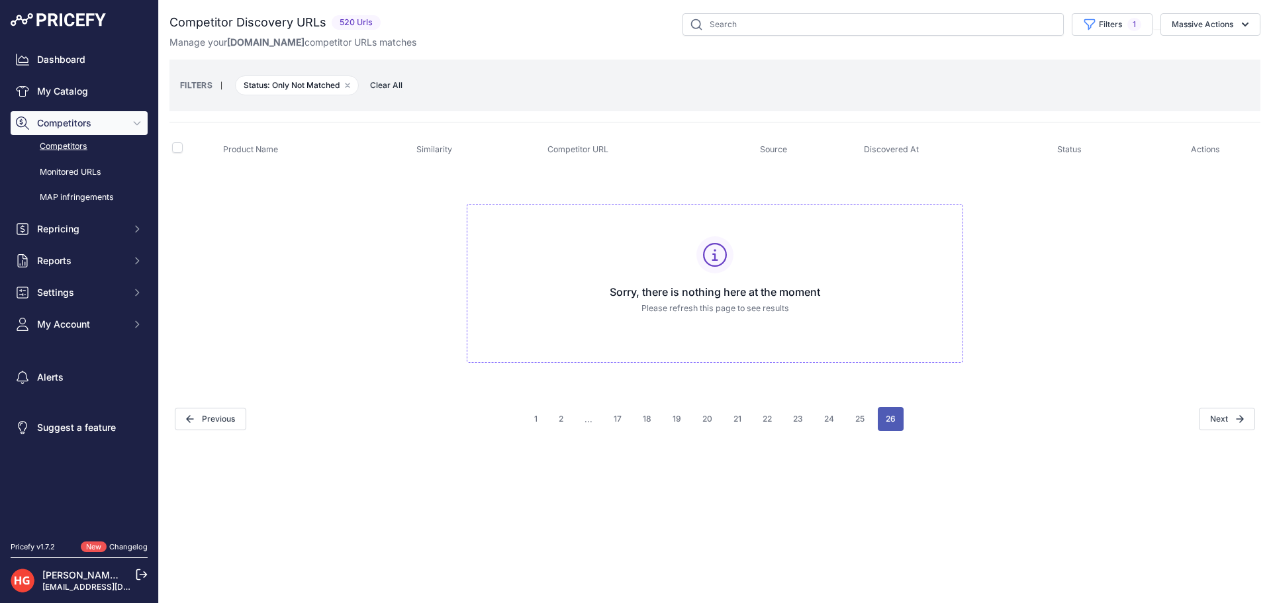
click at [883, 414] on button "26" at bounding box center [891, 419] width 26 height 24
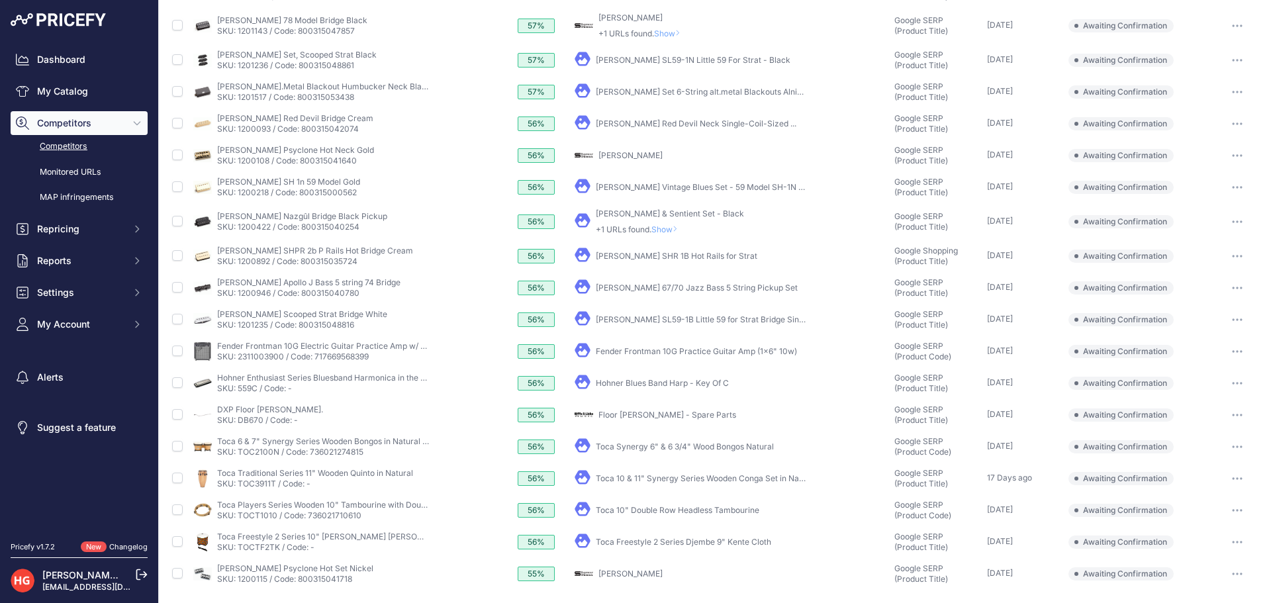
scroll to position [270, 0]
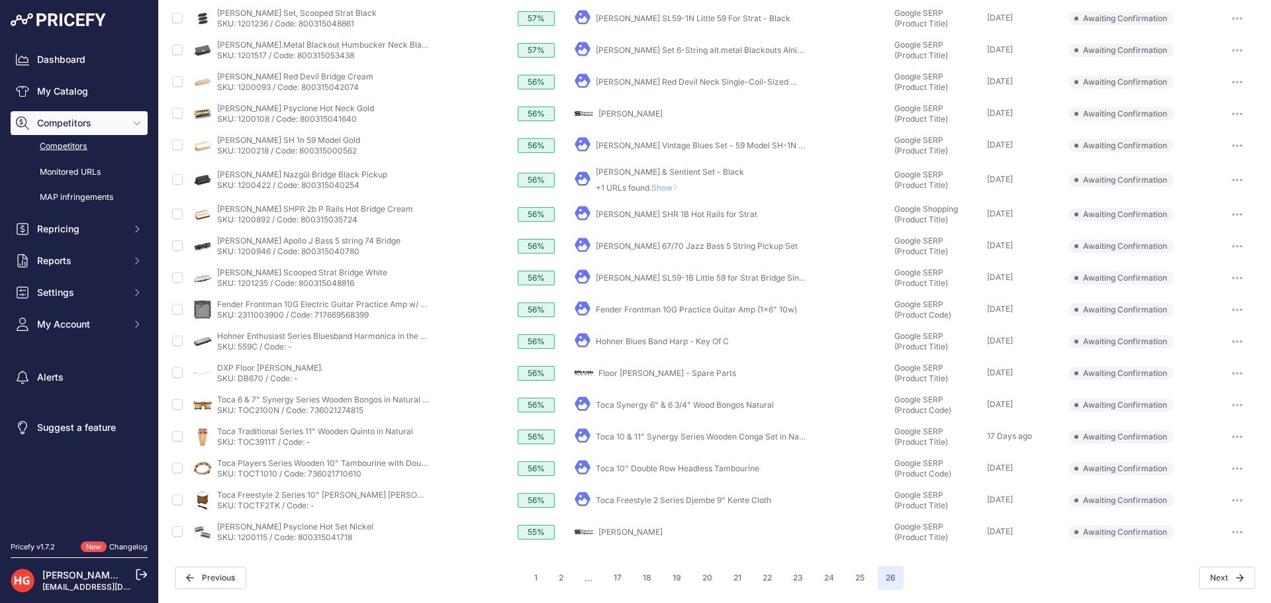
click at [1241, 540] on td "​ Pricefy will replace the existing competitor's URL with the one you're matchi…" at bounding box center [1237, 532] width 46 height 32
click at [1237, 536] on button "button" at bounding box center [1237, 532] width 26 height 19
click at [0, 0] on button "Exclude match" at bounding box center [0, 0] width 0 height 0
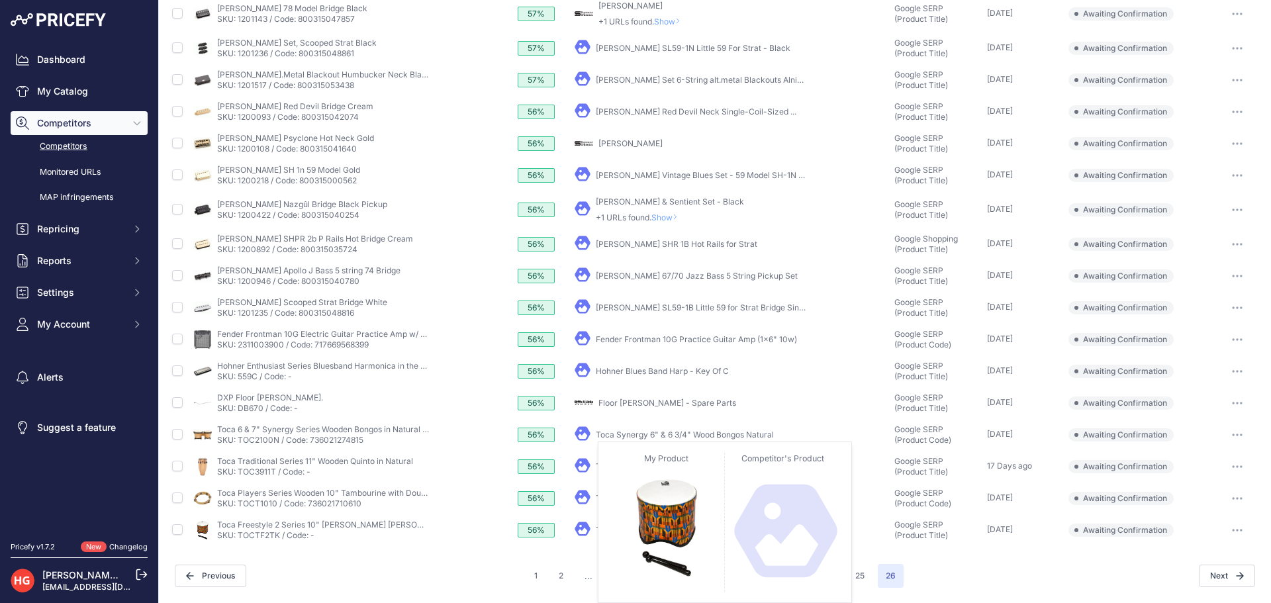
scroll to position [238, 0]
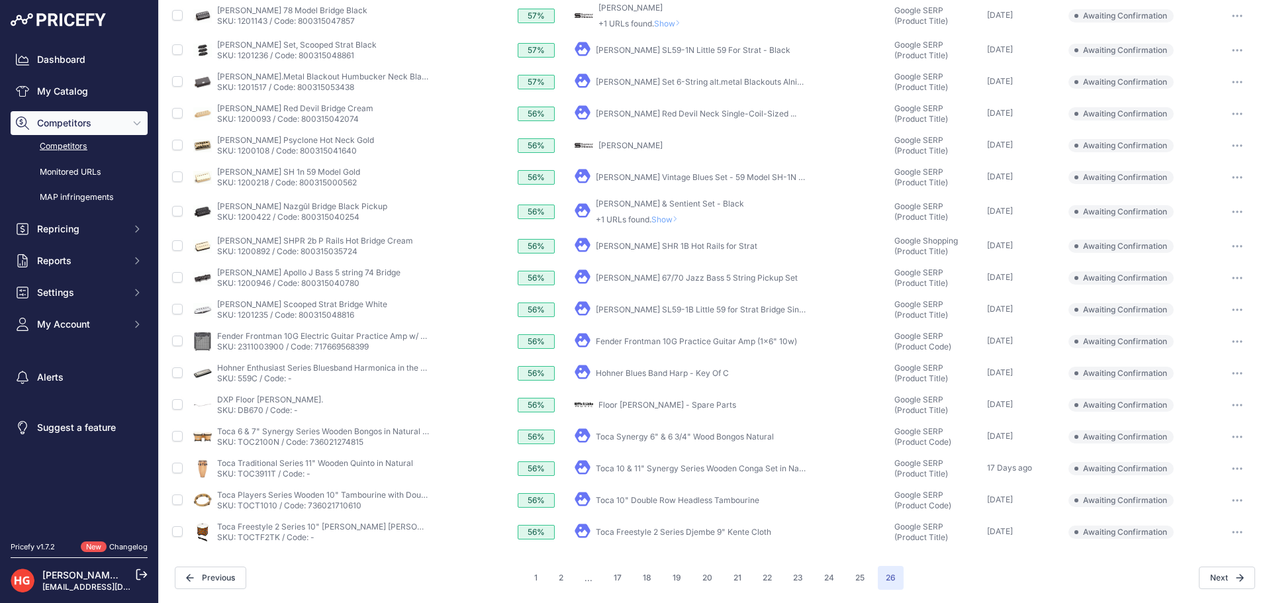
click at [665, 532] on link "Toca Freestyle 2 Series Djembe 9" Kente Cloth" at bounding box center [683, 532] width 175 height 10
click at [1228, 534] on button "button" at bounding box center [1237, 532] width 26 height 19
click at [0, 0] on button "Exclude match" at bounding box center [0, 0] width 0 height 0
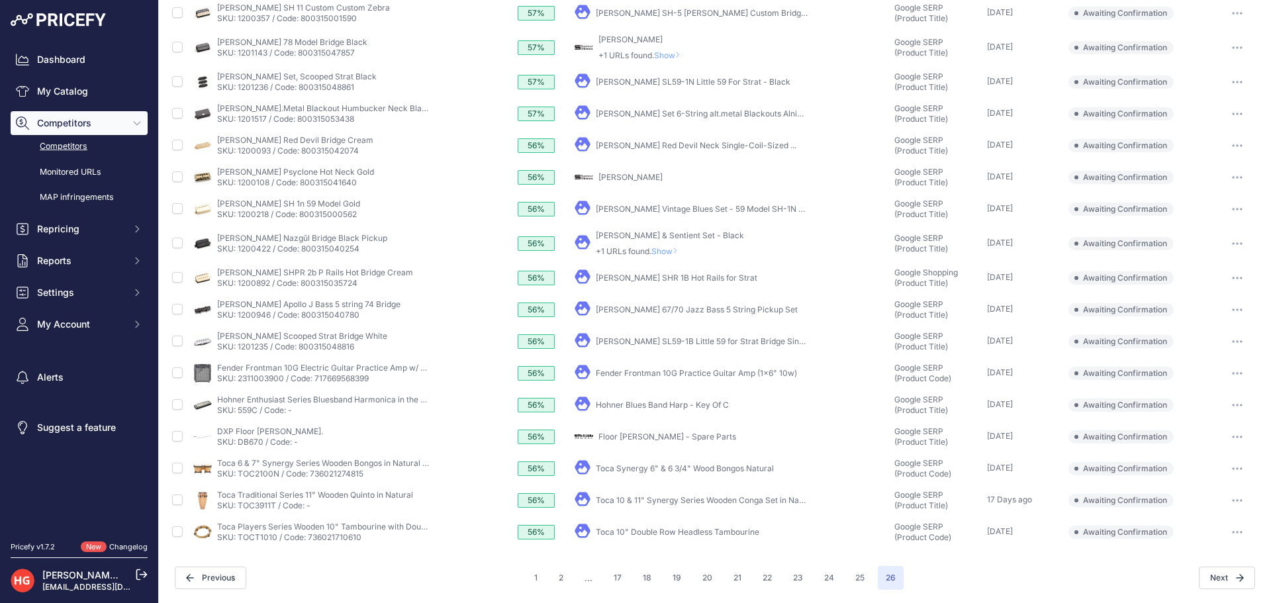
scroll to position [207, 0]
click at [630, 534] on link "Toca 10" Double Row Headless Tambourine" at bounding box center [678, 532] width 164 height 10
click at [1224, 540] on button "button" at bounding box center [1237, 532] width 26 height 19
click at [0, 0] on button "Confirm match" at bounding box center [0, 0] width 0 height 0
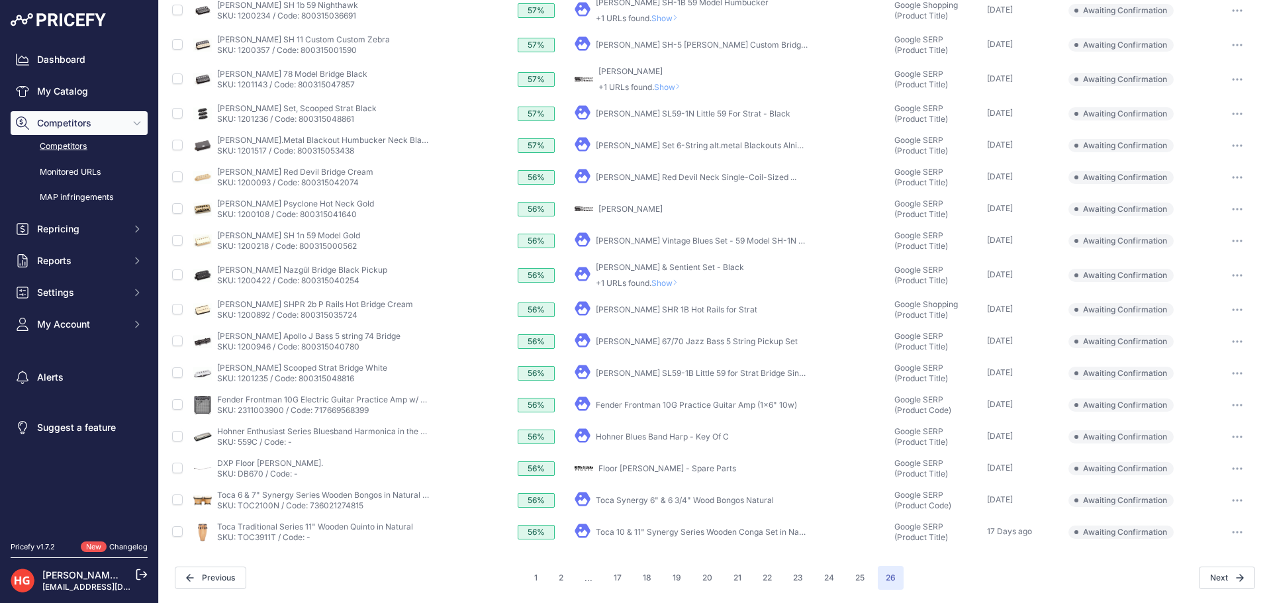
scroll to position [175, 0]
click at [618, 530] on link "Toca 10 & 11" Synergy Series Wooden Conga Set in Natural" at bounding box center [706, 532] width 220 height 10
click at [1235, 535] on button "button" at bounding box center [1237, 532] width 26 height 19
click at [0, 0] on button "Exclude match" at bounding box center [0, 0] width 0 height 0
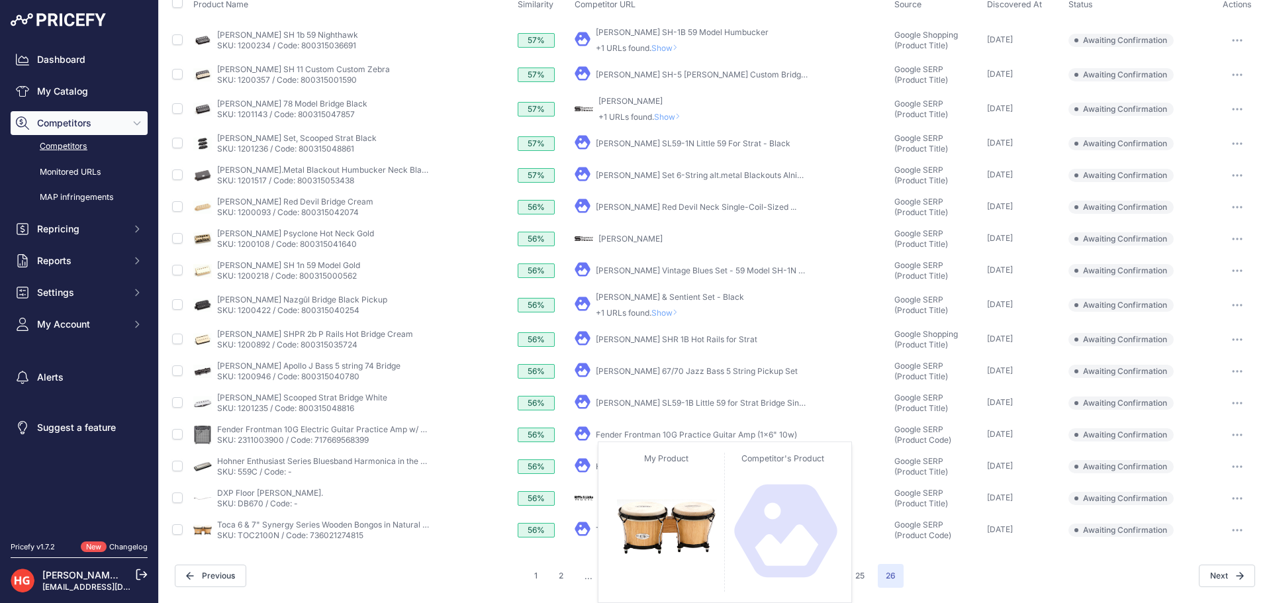
scroll to position [143, 0]
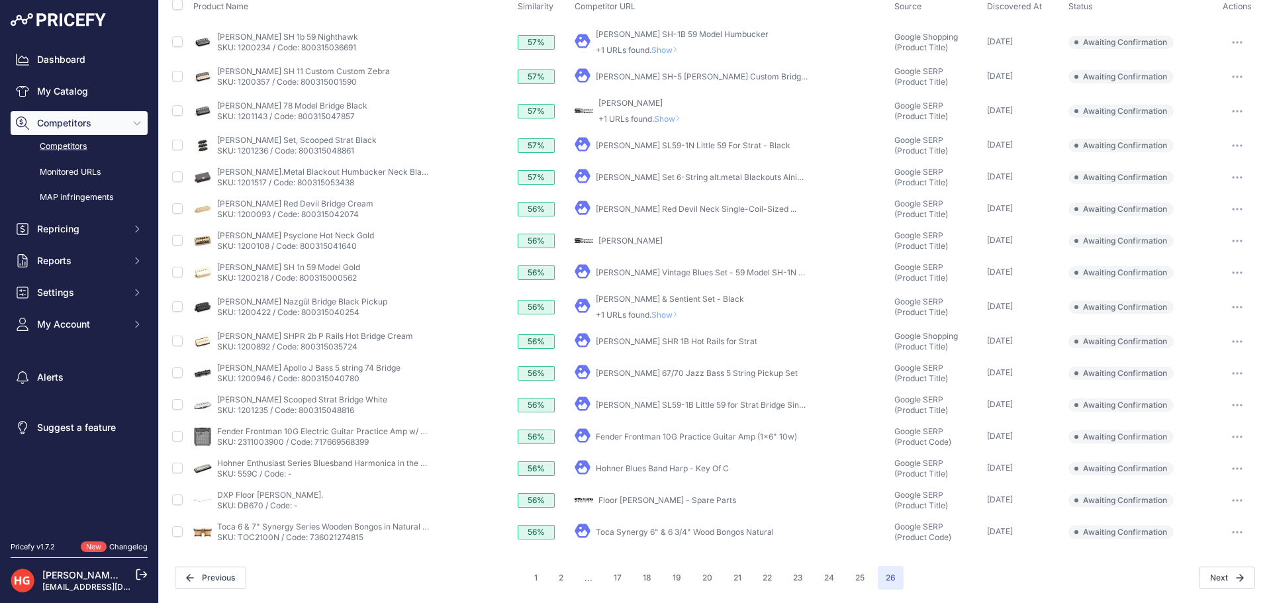
click at [619, 530] on link "Toca Synergy 6" & 6 3/4" Wood Bongos Natural" at bounding box center [685, 532] width 178 height 10
click at [1230, 539] on button "button" at bounding box center [1237, 532] width 26 height 19
click at [0, 0] on button "Confirm match" at bounding box center [0, 0] width 0 height 0
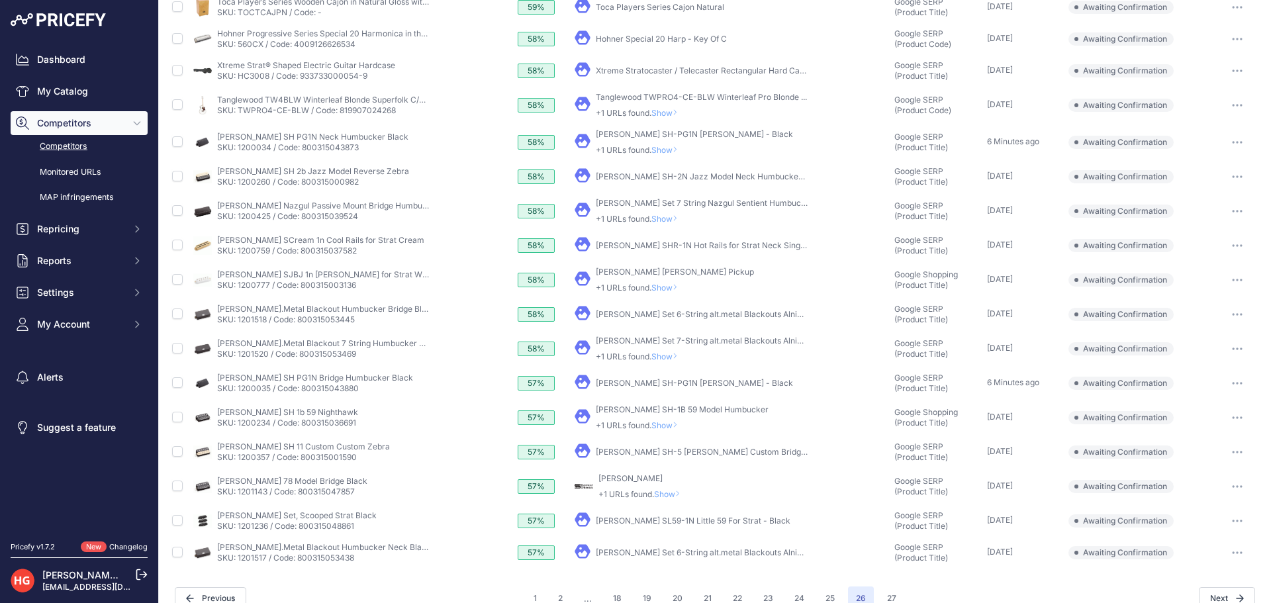
scroll to position [297, 0]
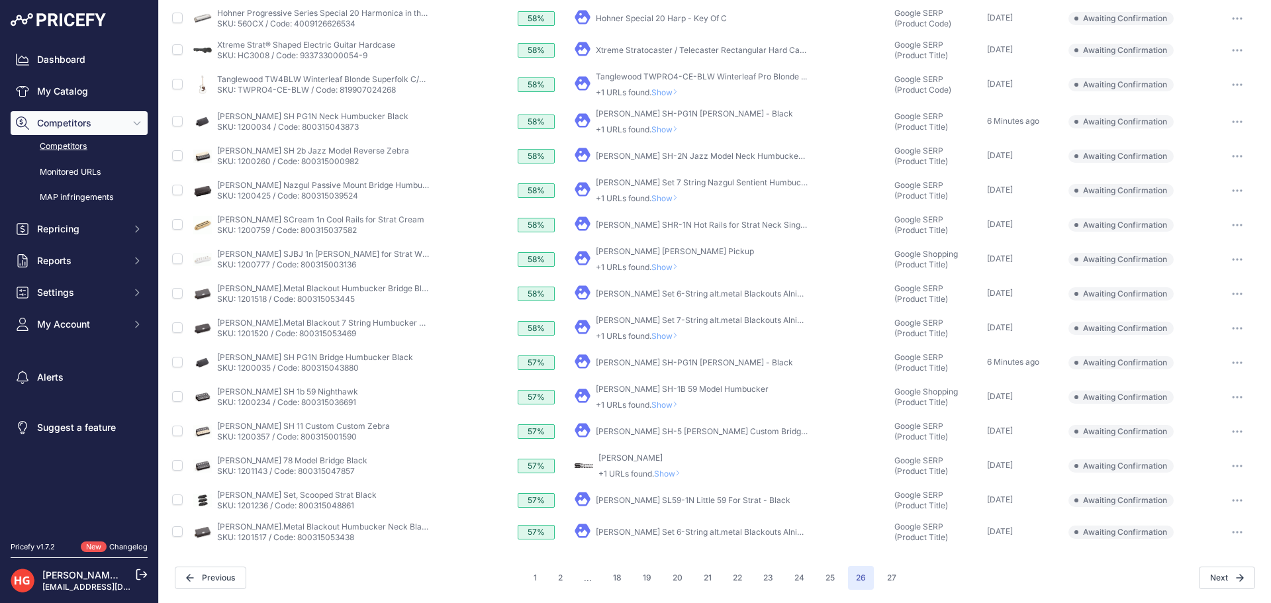
click at [685, 531] on link "[PERSON_NAME] Set 6-String alt.metal Blackouts Alnico & ..." at bounding box center [709, 532] width 226 height 10
click at [1231, 528] on button "button" at bounding box center [1237, 532] width 26 height 19
click at [0, 0] on button "Exclude match" at bounding box center [0, 0] width 0 height 0
click at [889, 581] on button "27" at bounding box center [891, 578] width 25 height 24
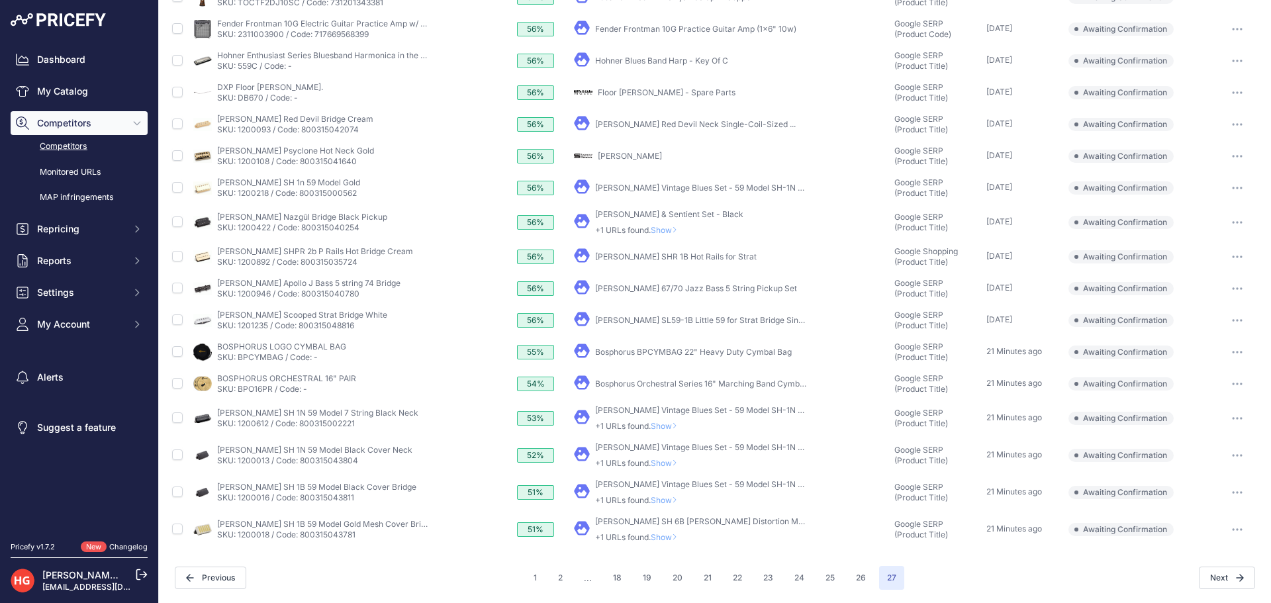
scroll to position [185, 0]
